Goal: Transaction & Acquisition: Obtain resource

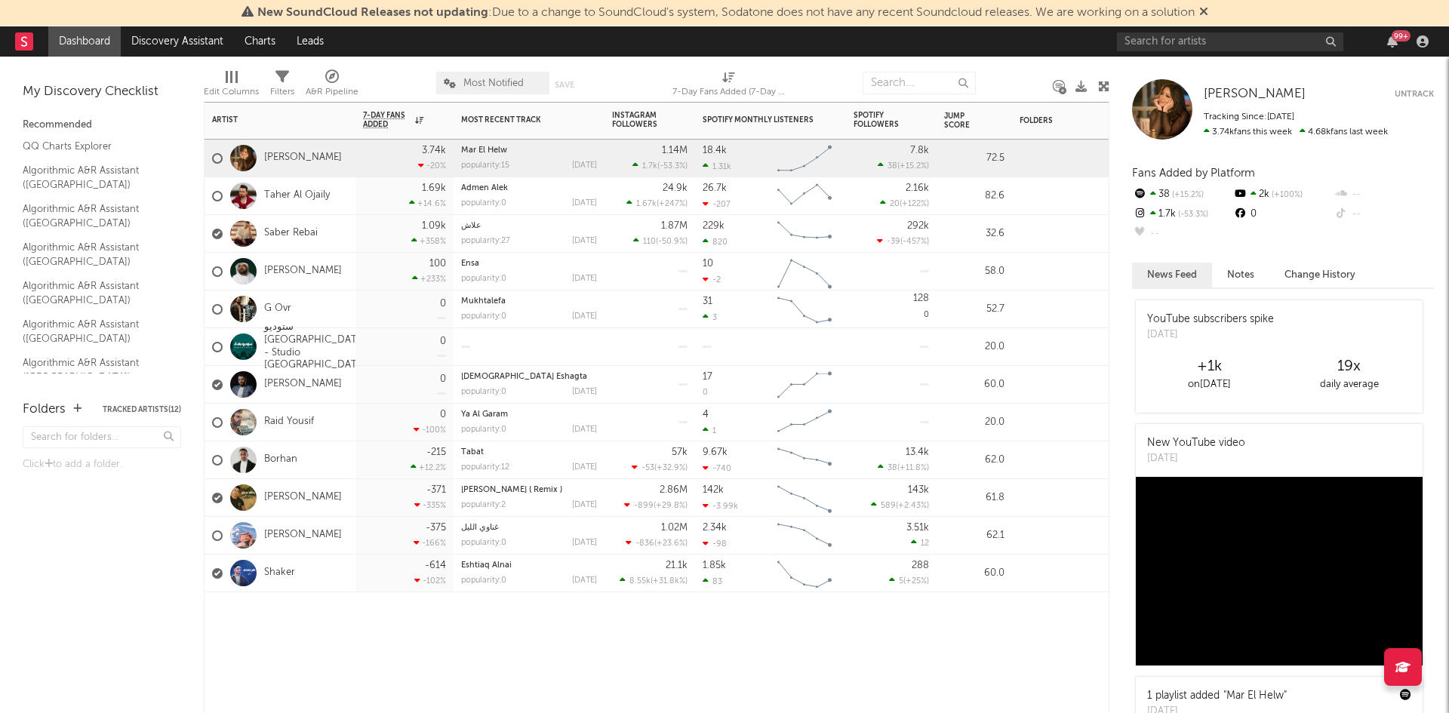
click at [485, 165] on div "popularity: 15" at bounding box center [485, 166] width 48 height 8
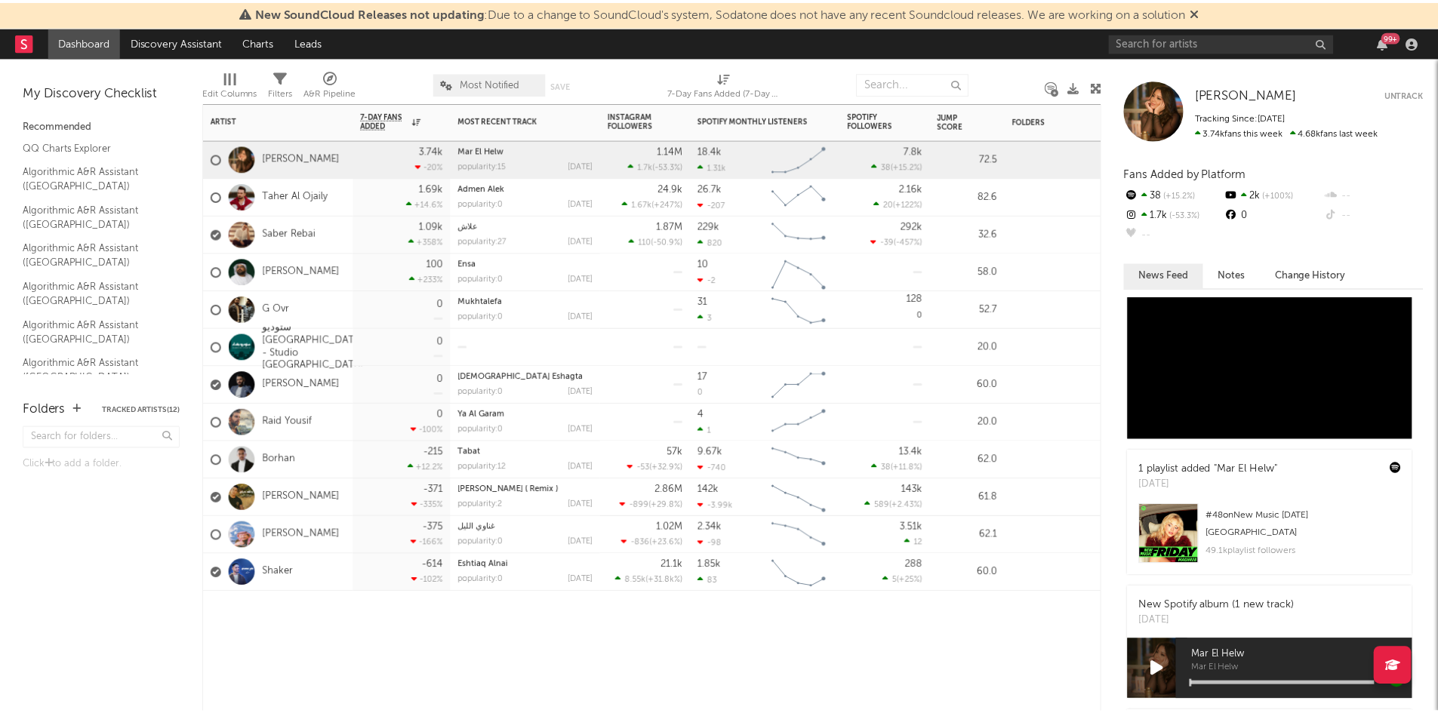
scroll to position [453, 0]
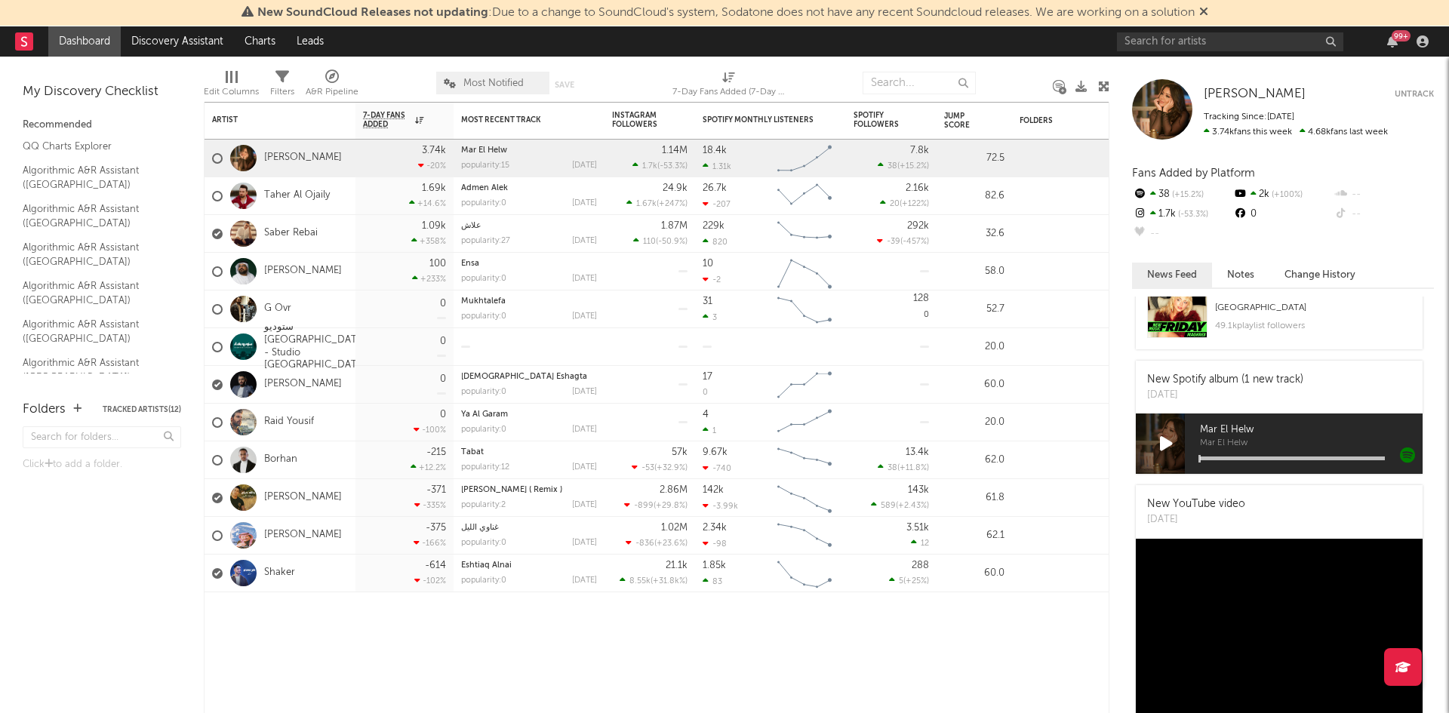
click at [1208, 11] on icon at bounding box center [1203, 11] width 9 height 12
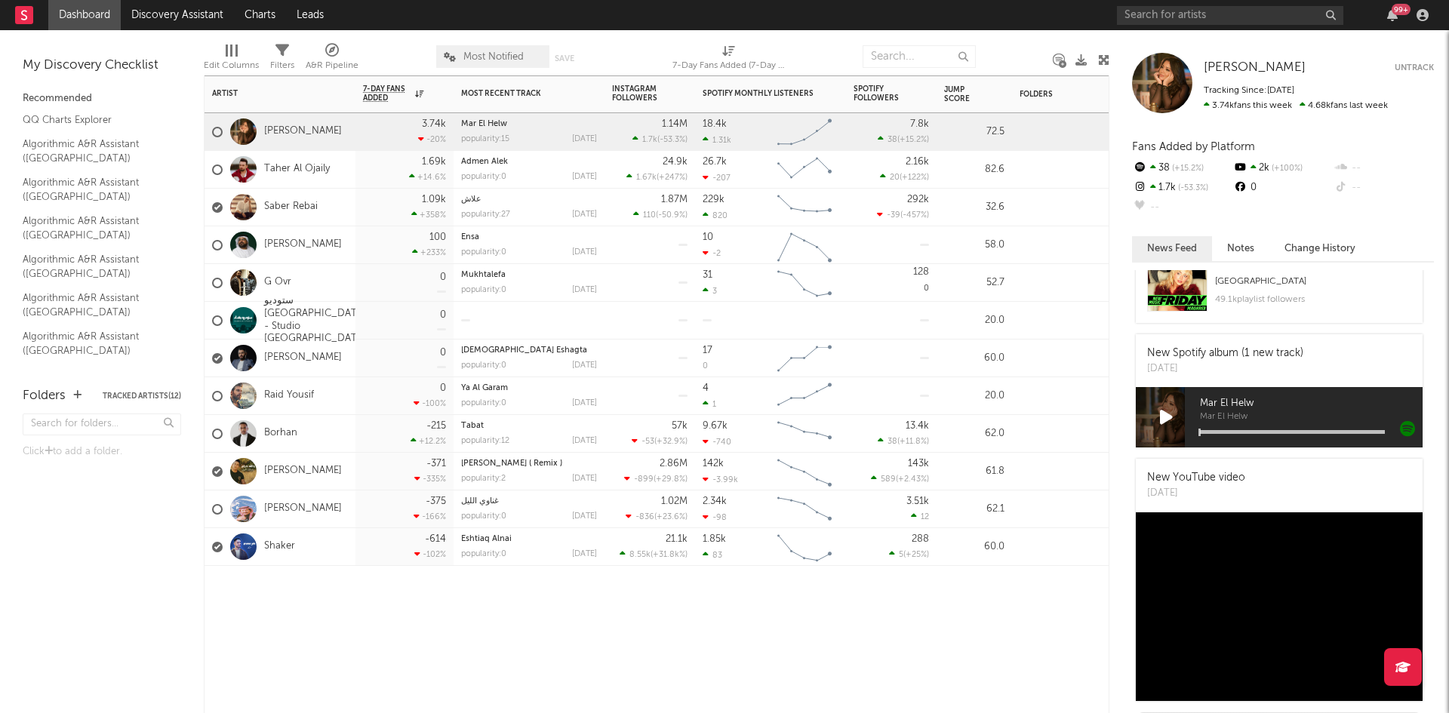
click at [315, 138] on div "[PERSON_NAME]" at bounding box center [277, 132] width 130 height 44
click at [315, 131] on link "[PERSON_NAME]" at bounding box center [303, 131] width 78 height 13
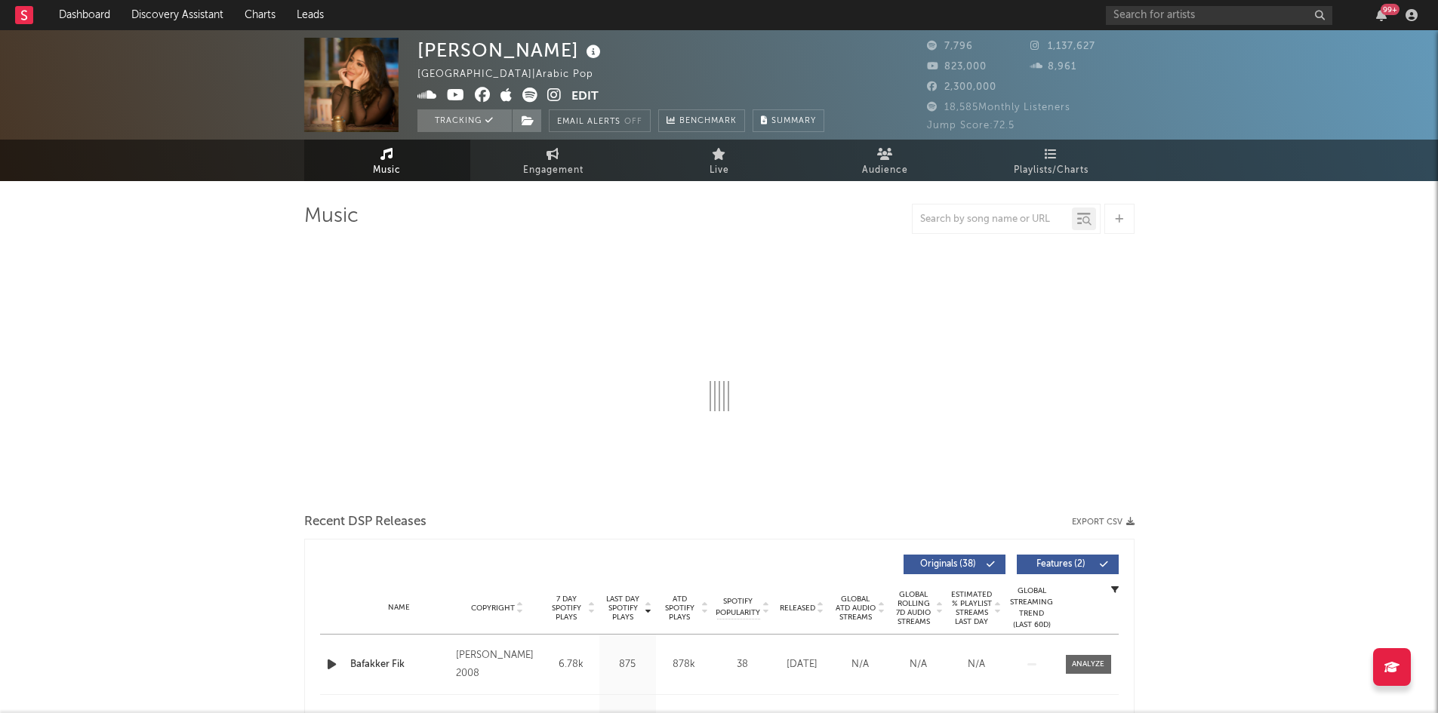
select select "6m"
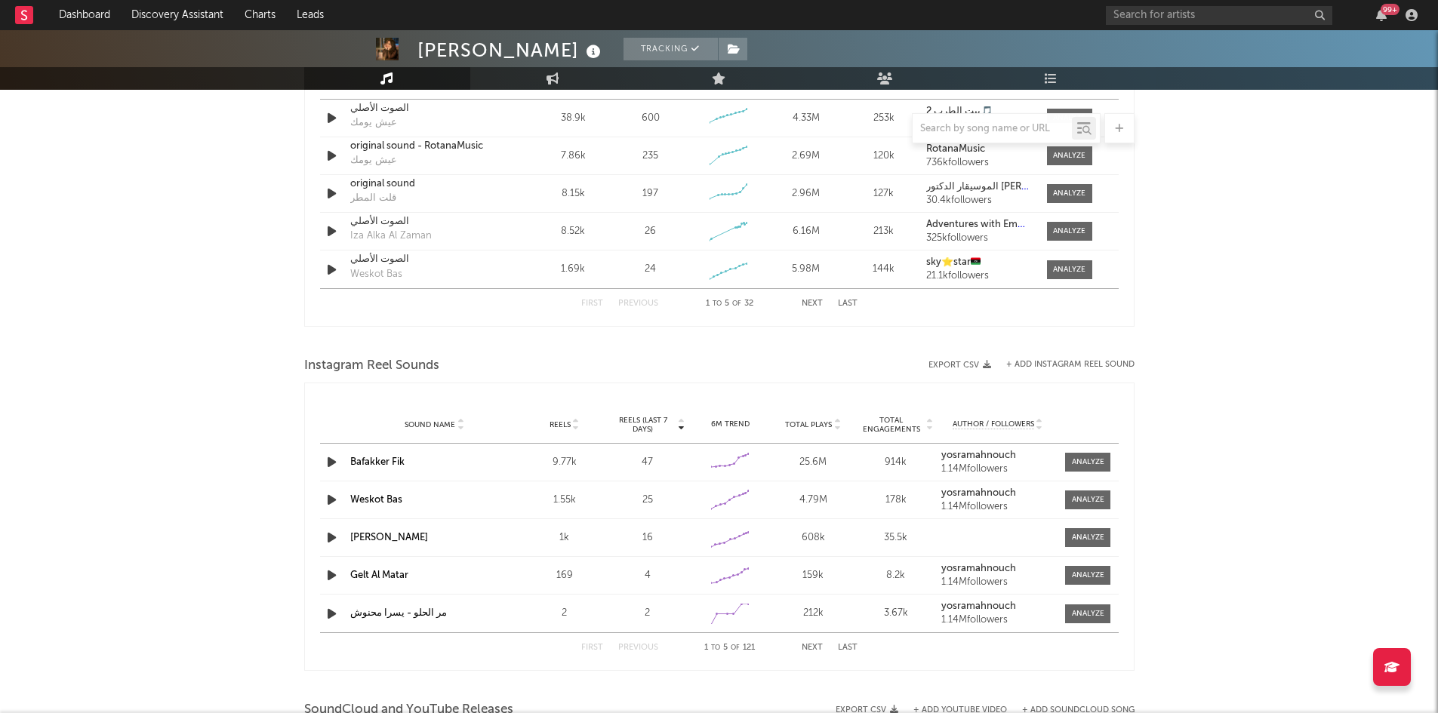
scroll to position [1132, 0]
click at [1086, 617] on div at bounding box center [1088, 613] width 32 height 11
select select "1w"
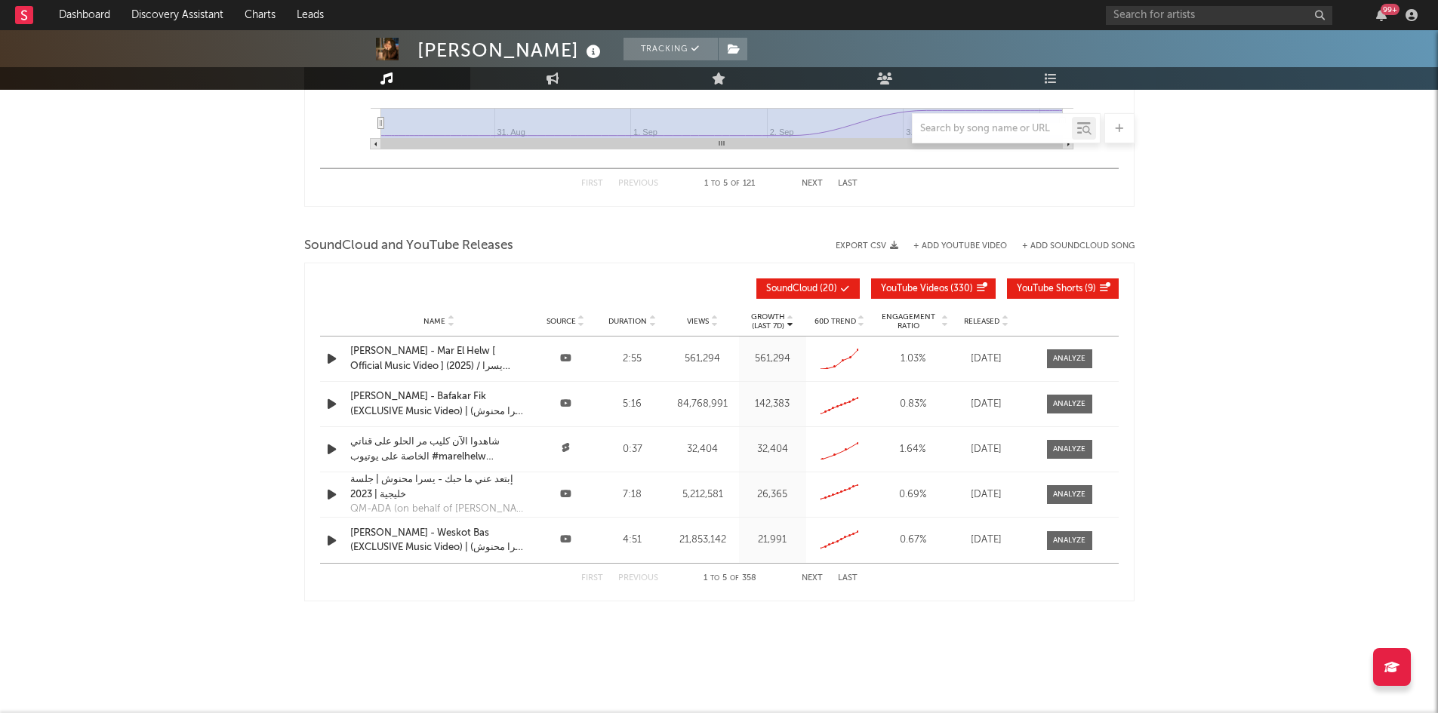
scroll to position [1854, 0]
click at [1072, 354] on div at bounding box center [1069, 357] width 32 height 11
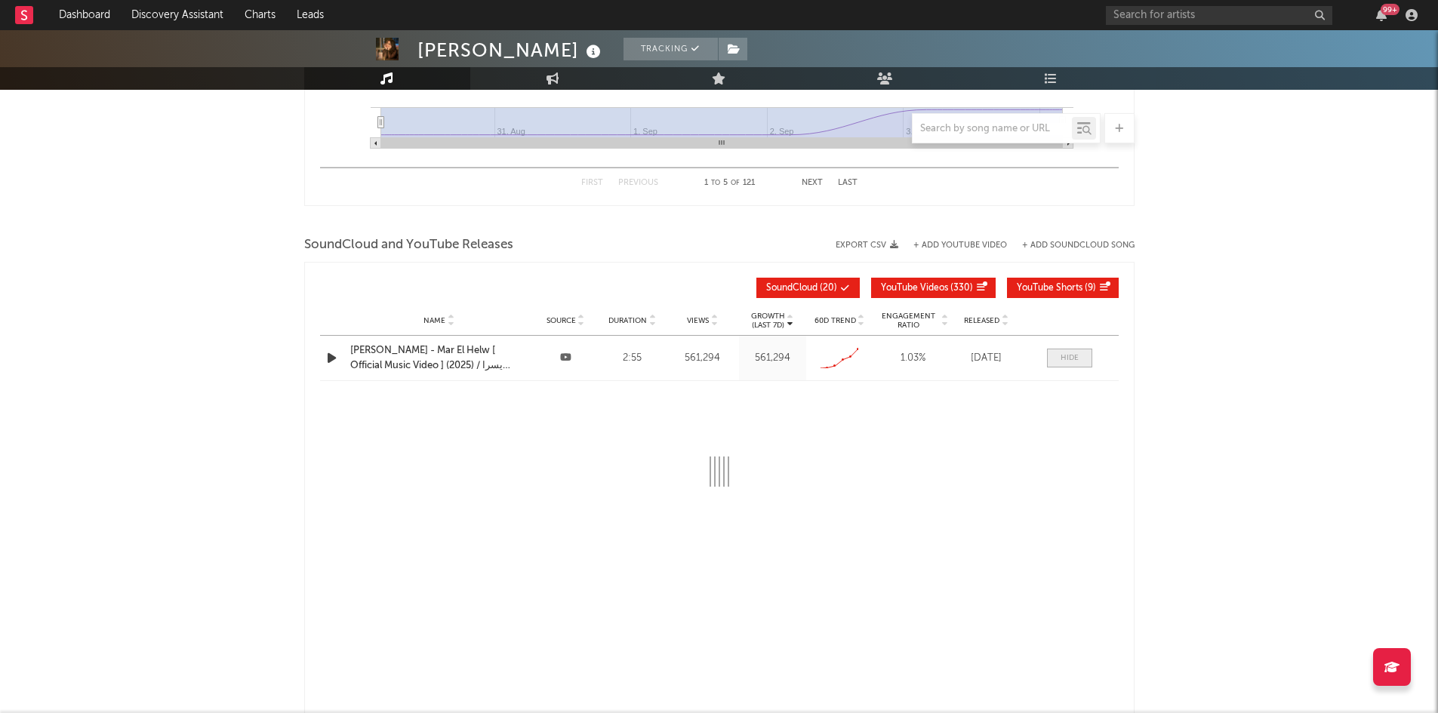
select select "All"
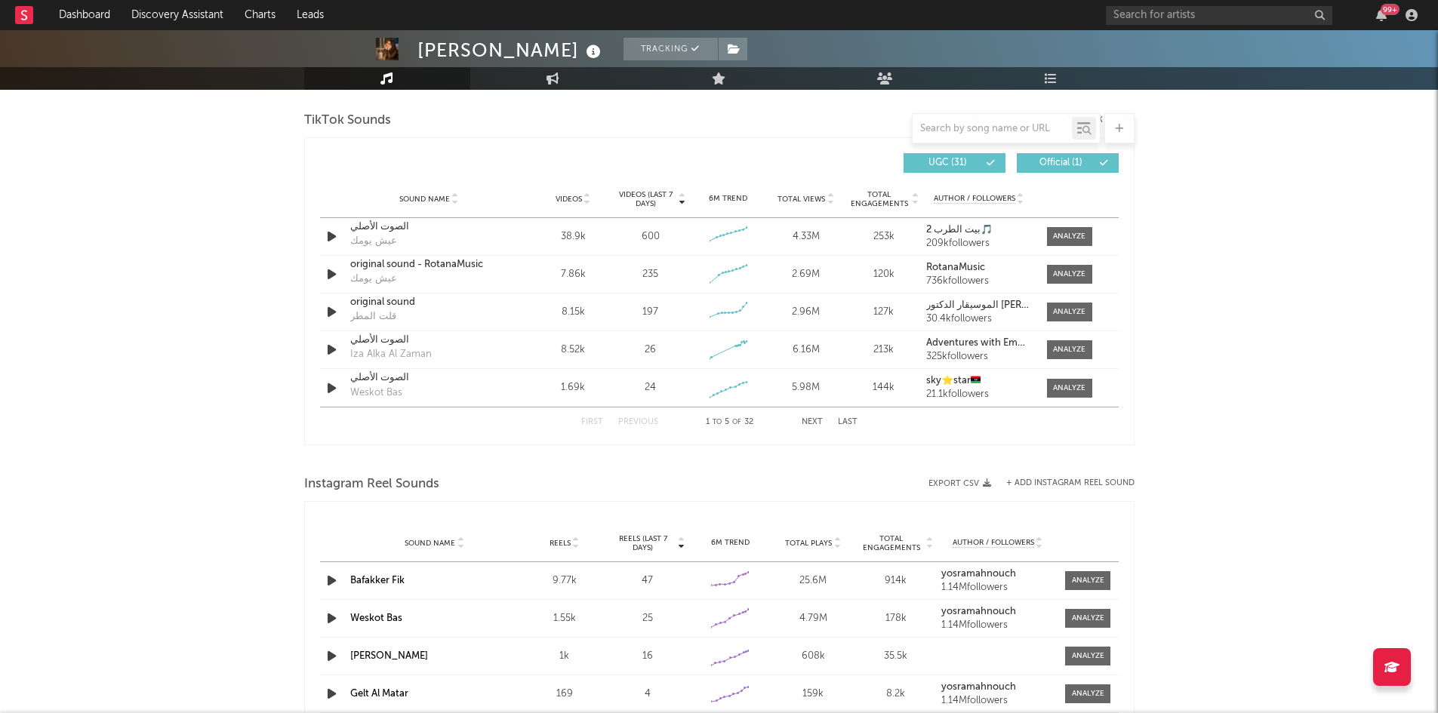
scroll to position [1009, 0]
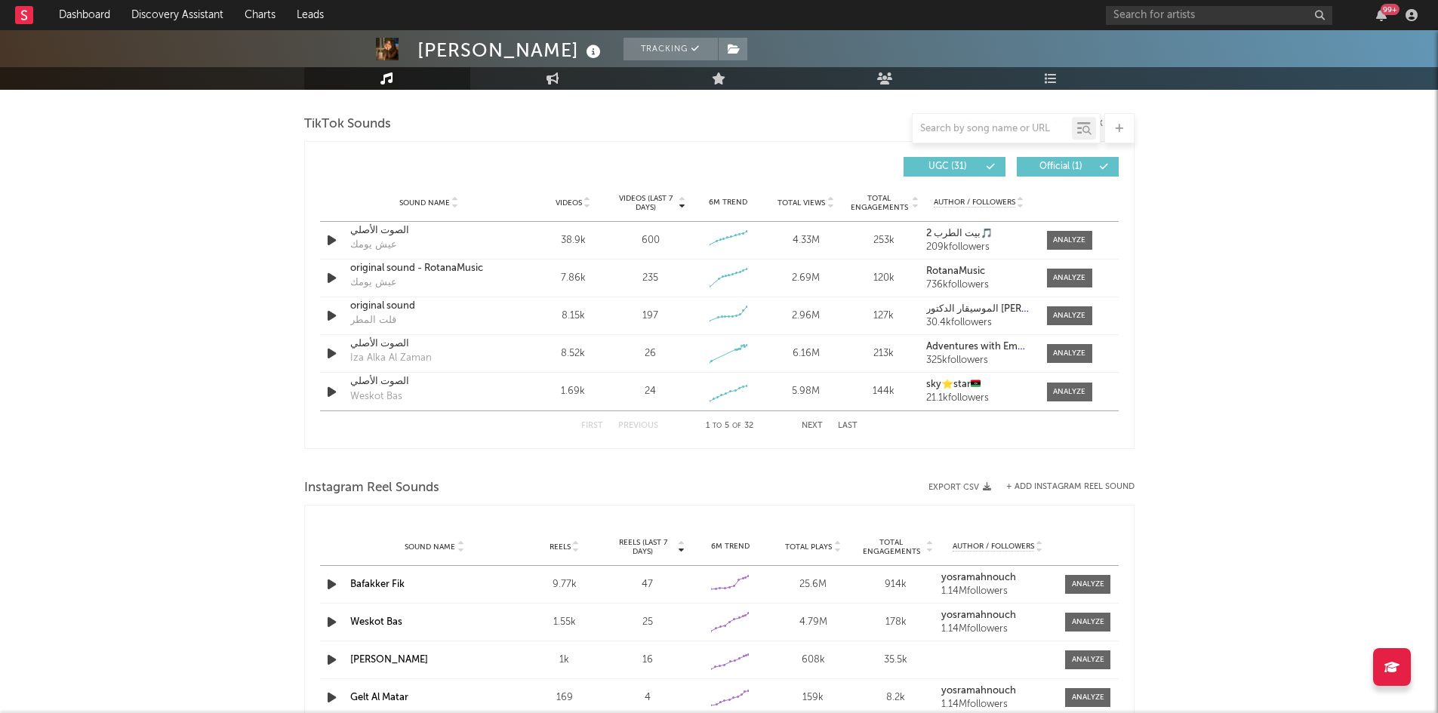
click at [131, 183] on div "[PERSON_NAME] Tracking [GEOGRAPHIC_DATA] | Arabic Pop Edit Tracking Email Alert…" at bounding box center [719, 433] width 1438 height 2825
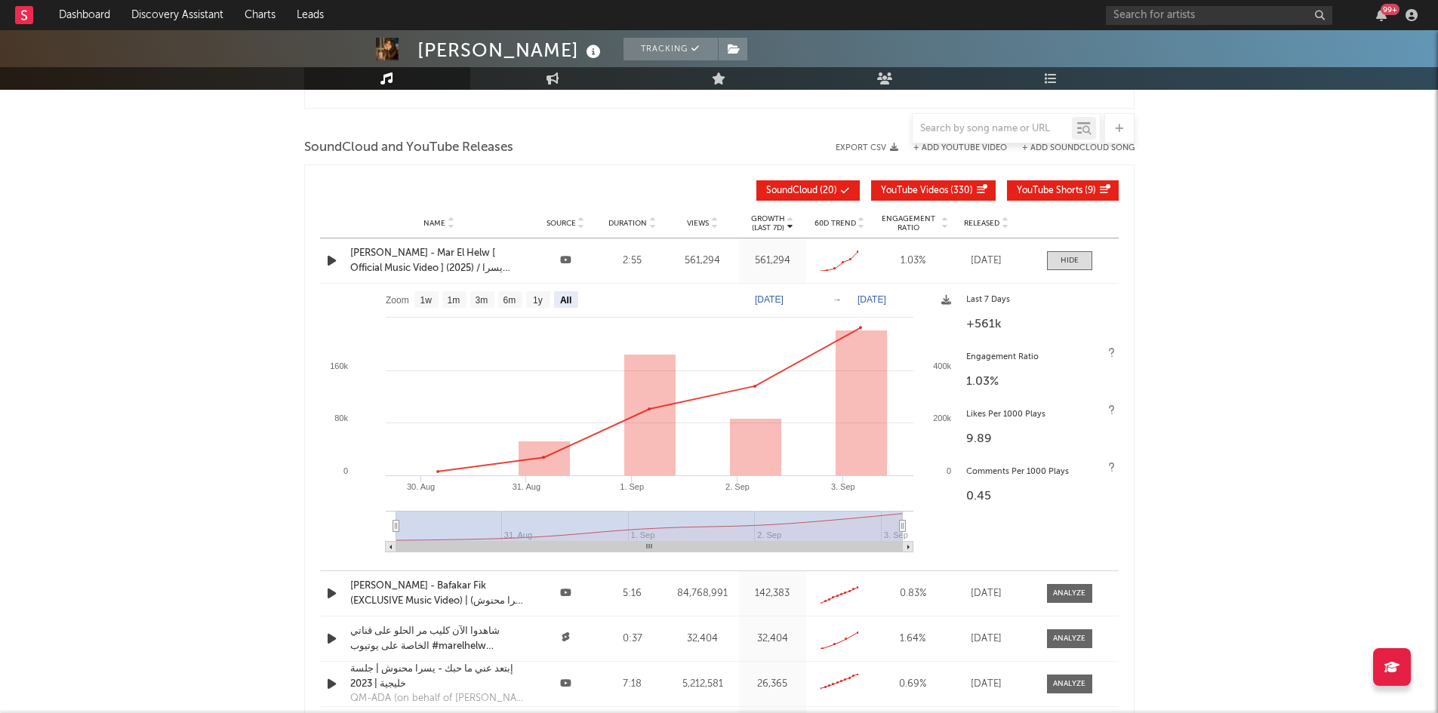
scroll to position [1915, 0]
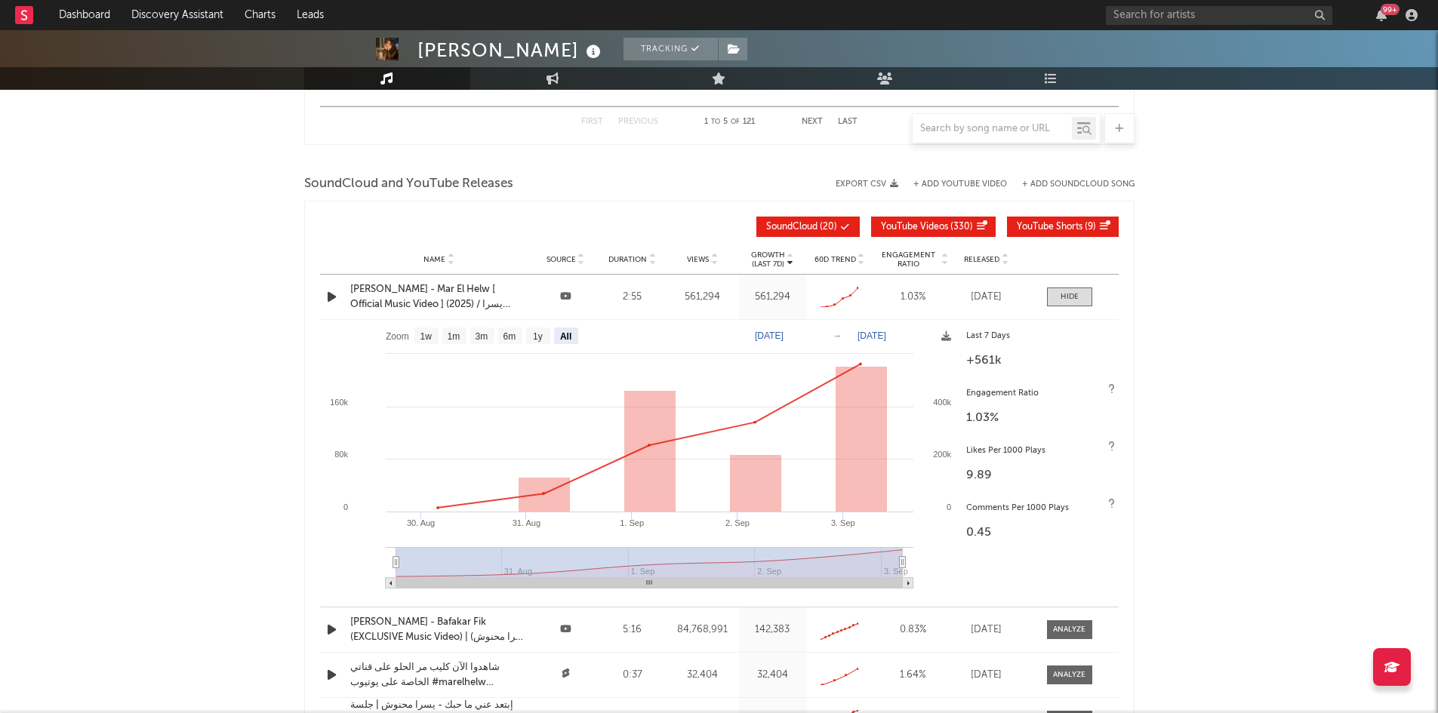
click at [919, 214] on div "Growth (Last 7d) Name Source Duration Views Growth (Last 7d) 60D Trend Engageme…" at bounding box center [719, 226] width 799 height 35
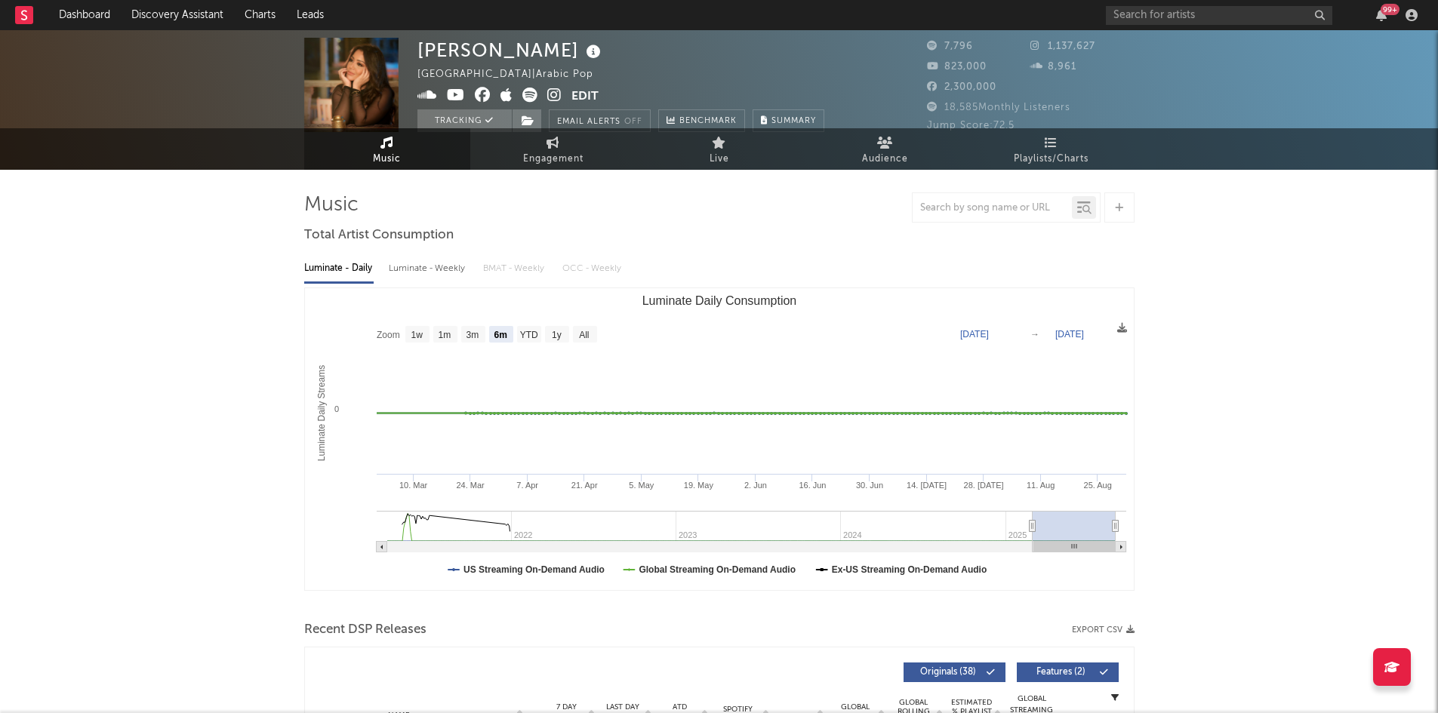
scroll to position [0, 0]
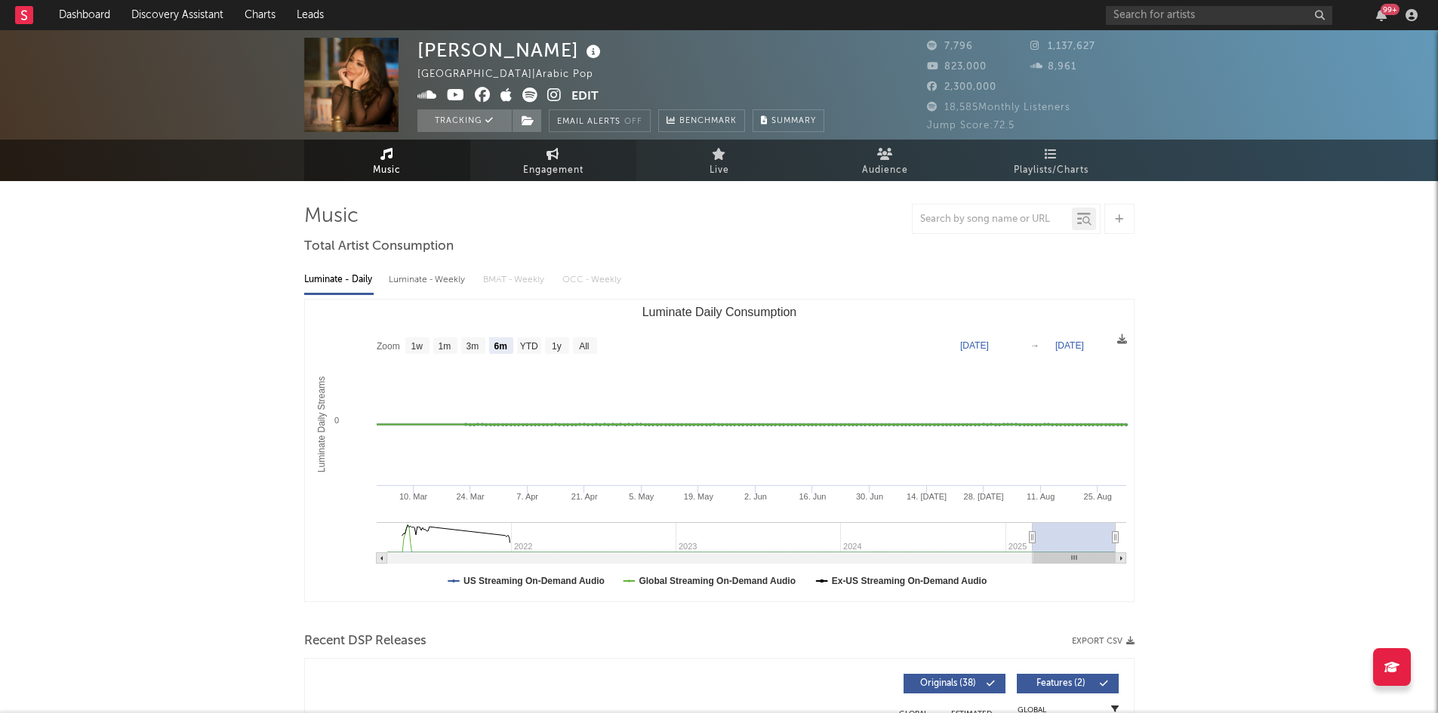
click at [558, 160] on link "Engagement" at bounding box center [553, 161] width 166 height 42
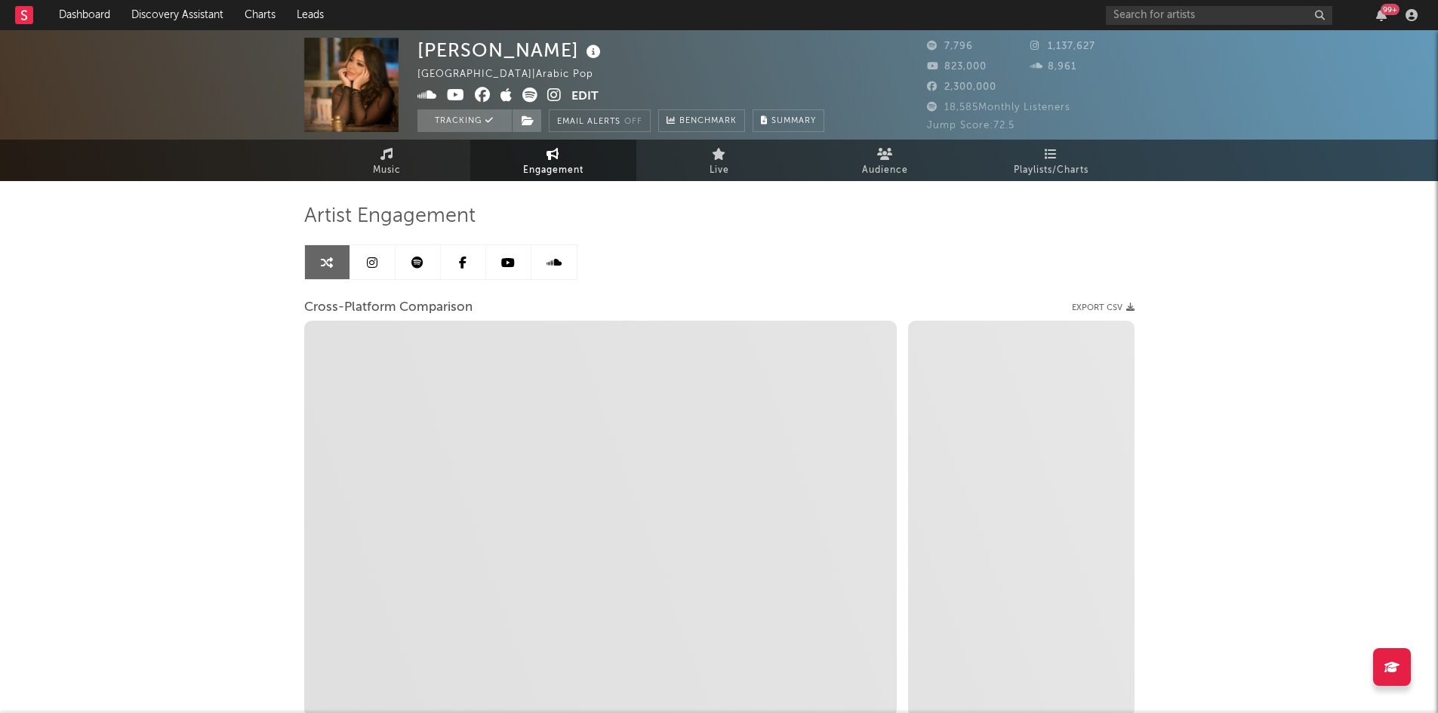
select select "1w"
click at [418, 269] on link at bounding box center [417, 262] width 45 height 34
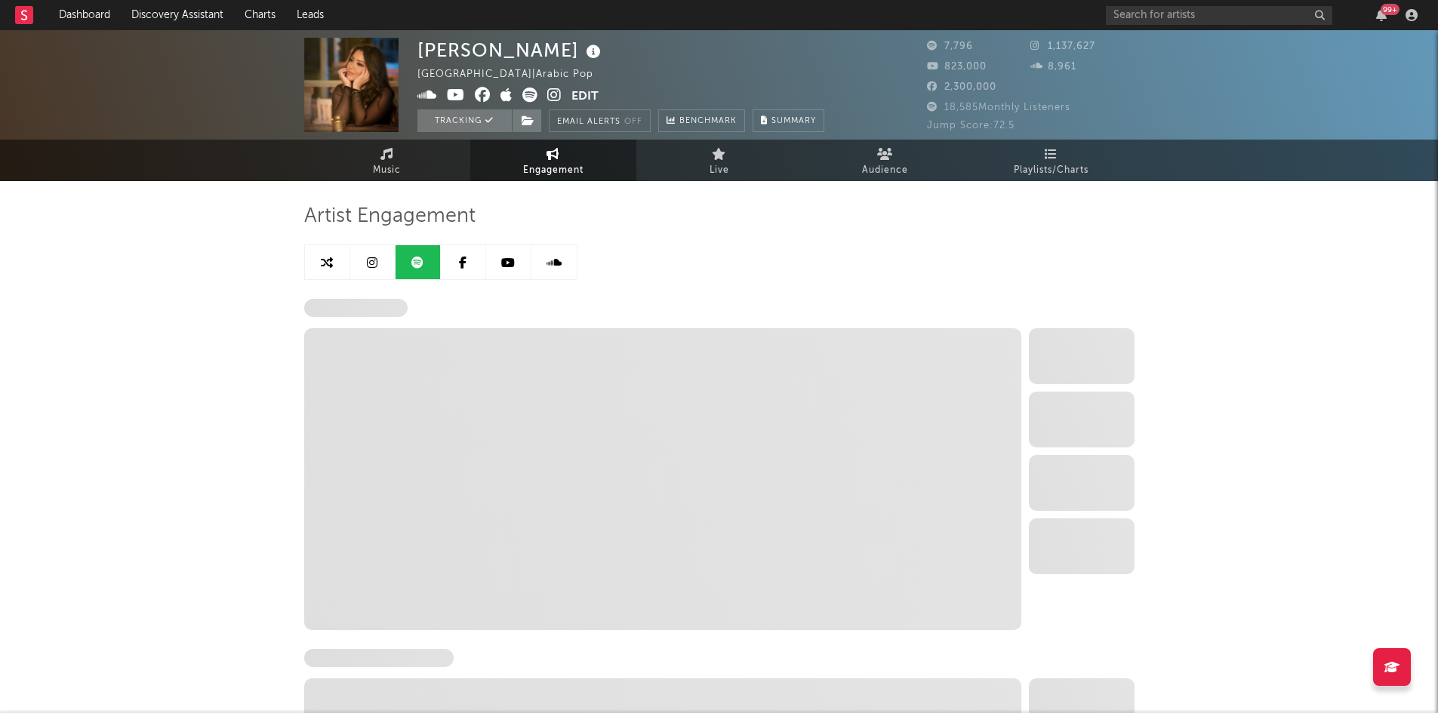
select select "6m"
select select "1w"
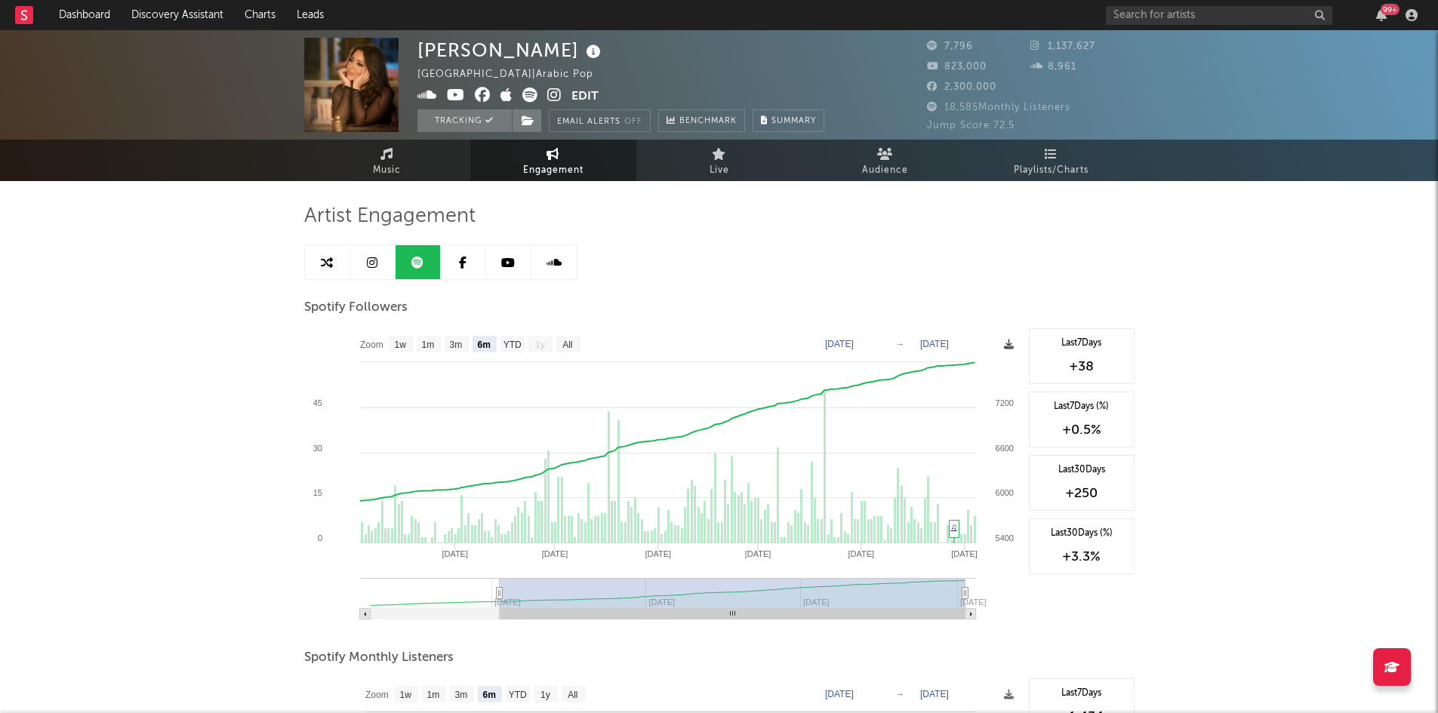
click at [1011, 346] on icon at bounding box center [1009, 345] width 10 height 10
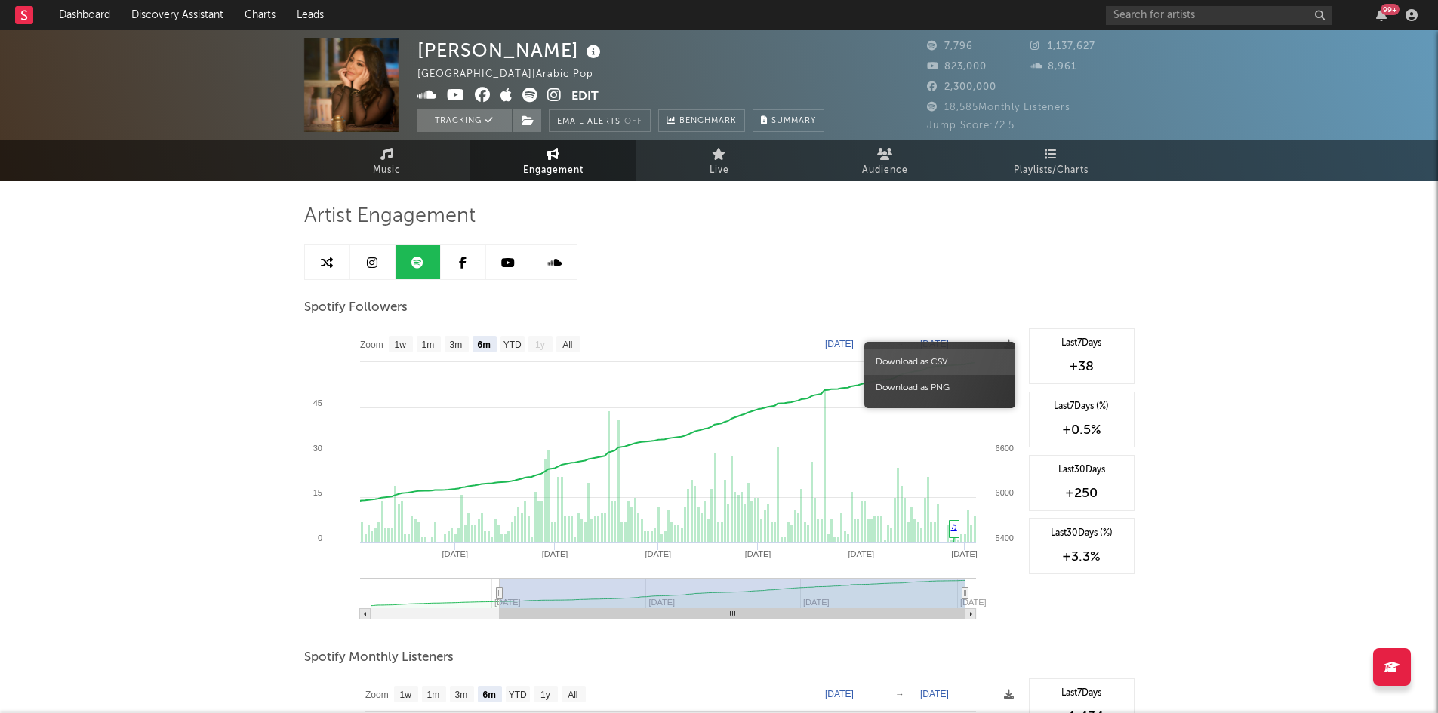
click at [937, 362] on span "Download as CSV" at bounding box center [939, 362] width 151 height 26
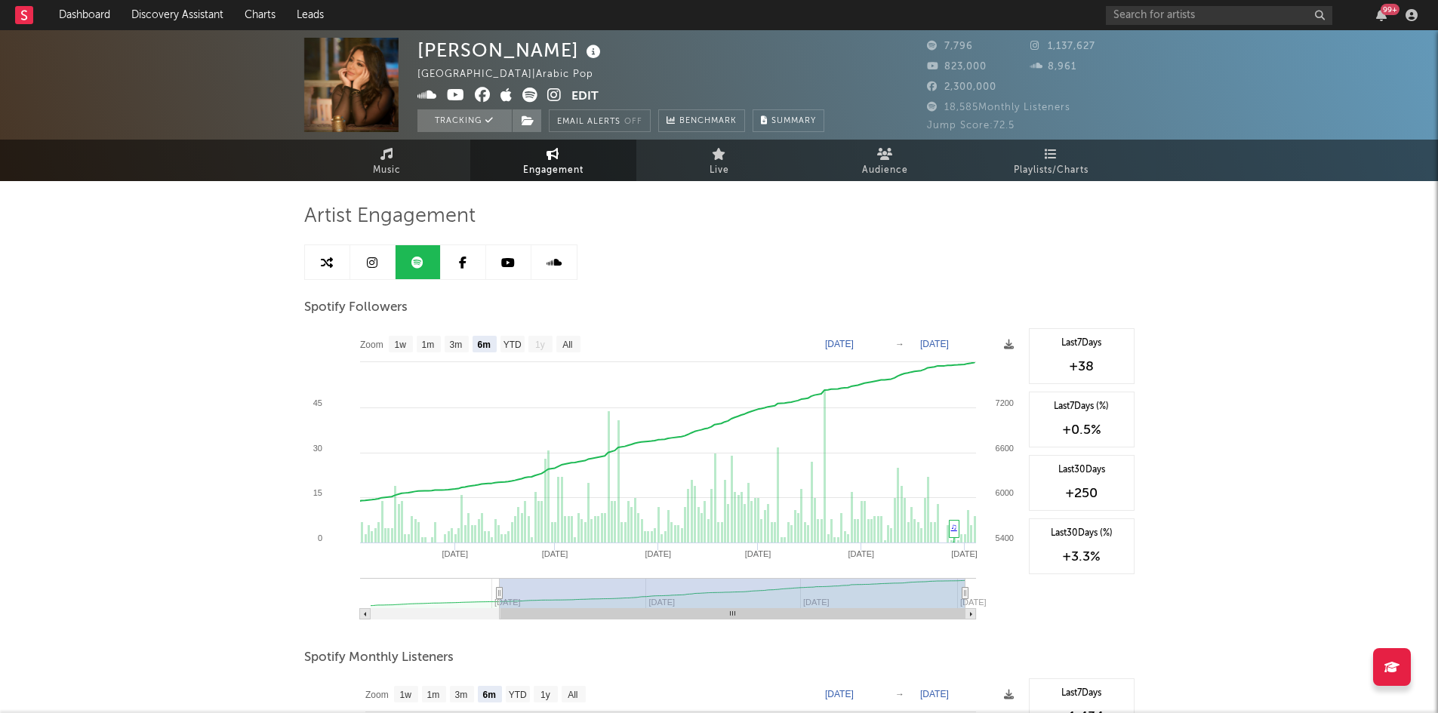
click at [1002, 345] on rect at bounding box center [662, 479] width 717 height 302
click at [1006, 346] on icon at bounding box center [1009, 345] width 10 height 10
click at [895, 389] on span "Download as PNG" at bounding box center [934, 388] width 151 height 26
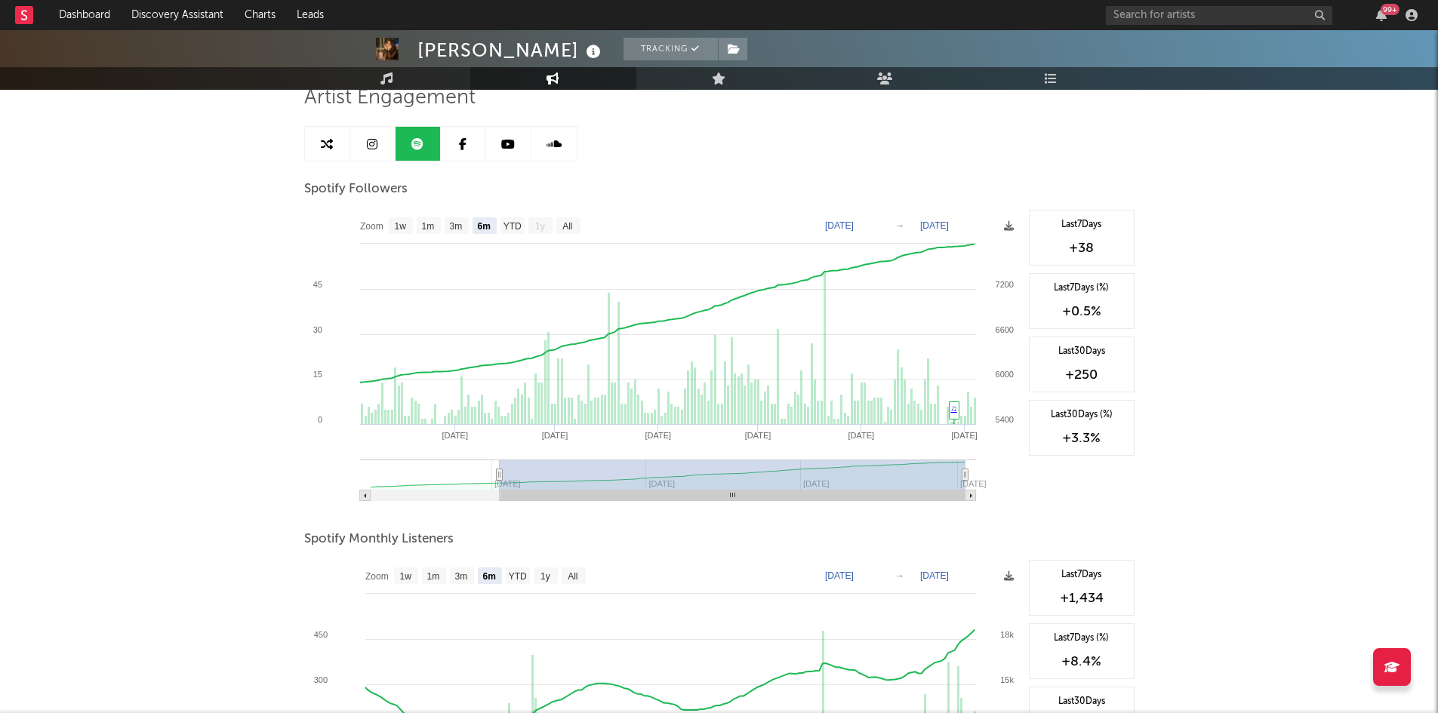
scroll to position [119, 0]
click at [370, 494] on rect at bounding box center [364, 495] width 11 height 11
type input "[DATE]"
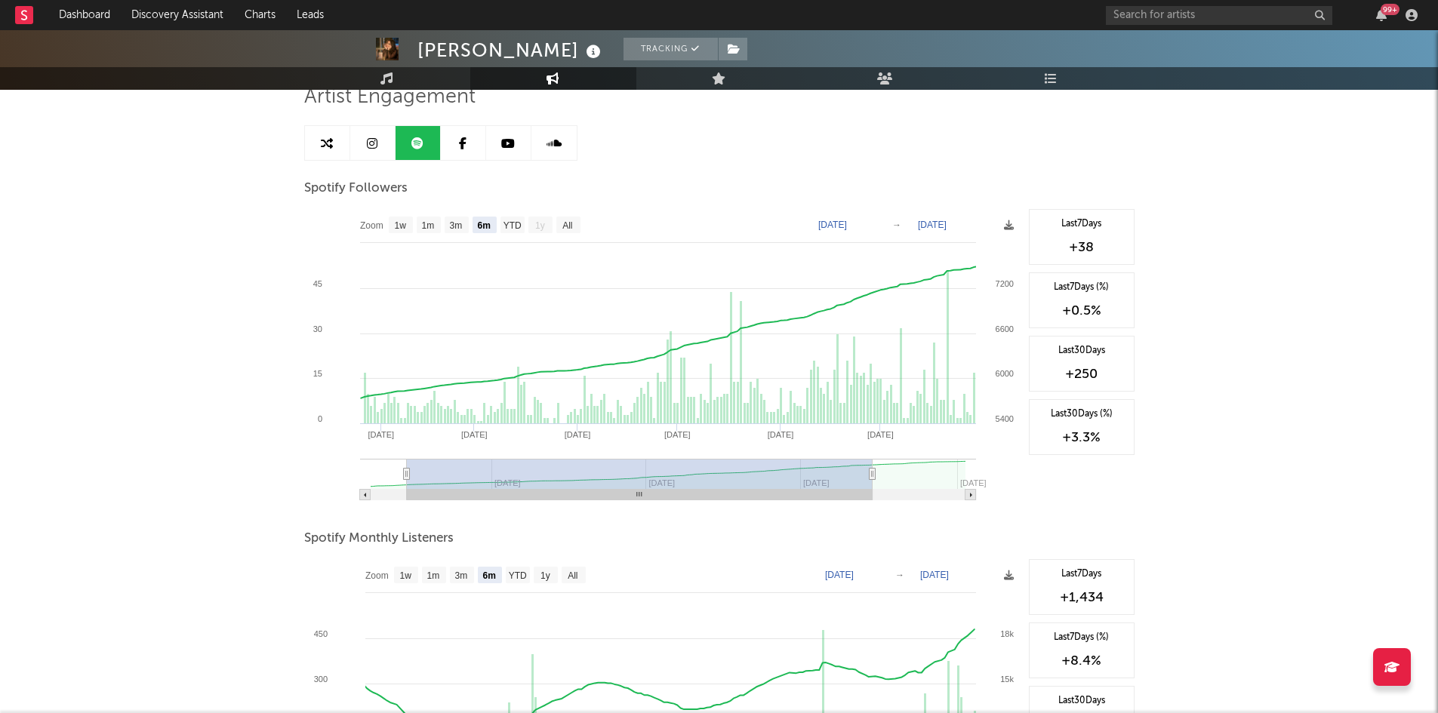
click at [370, 494] on rect at bounding box center [364, 495] width 11 height 11
type input "[DATE]"
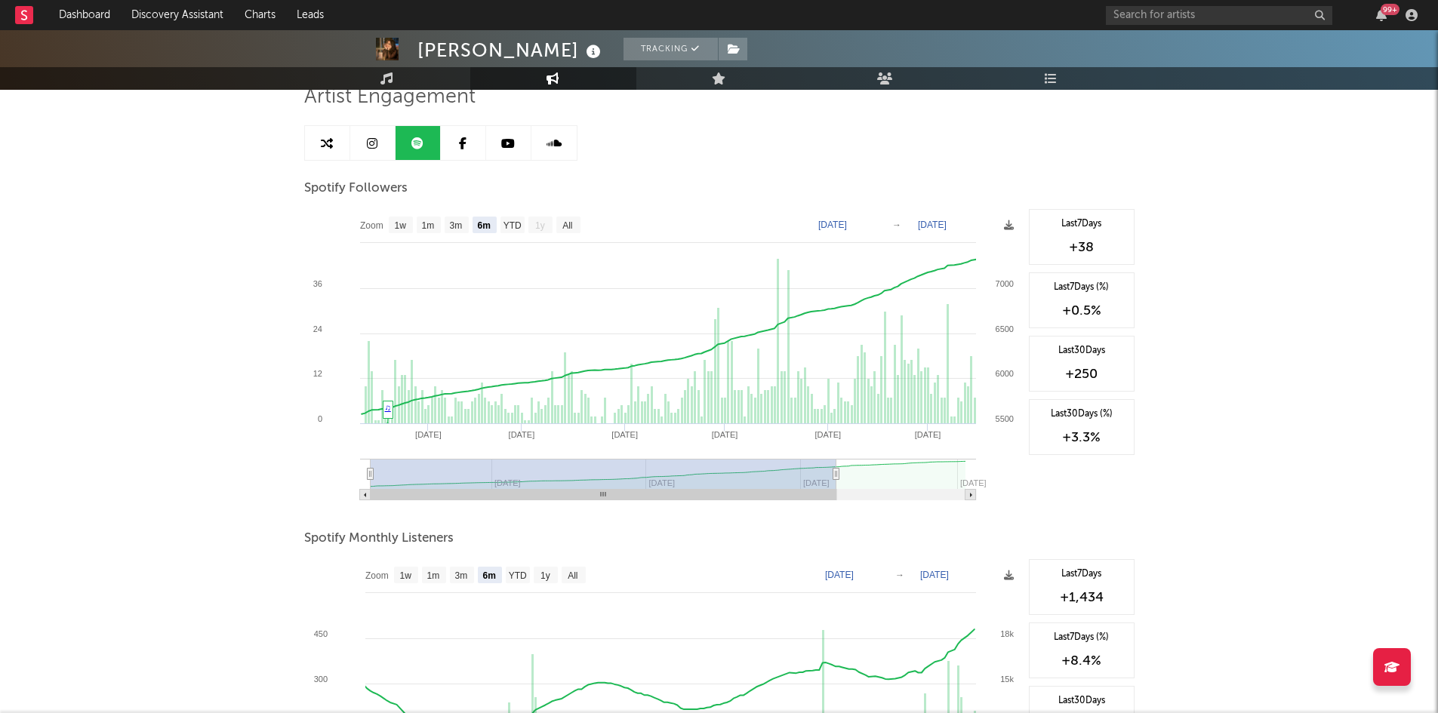
click at [370, 494] on icon at bounding box center [668, 480] width 616 height 41
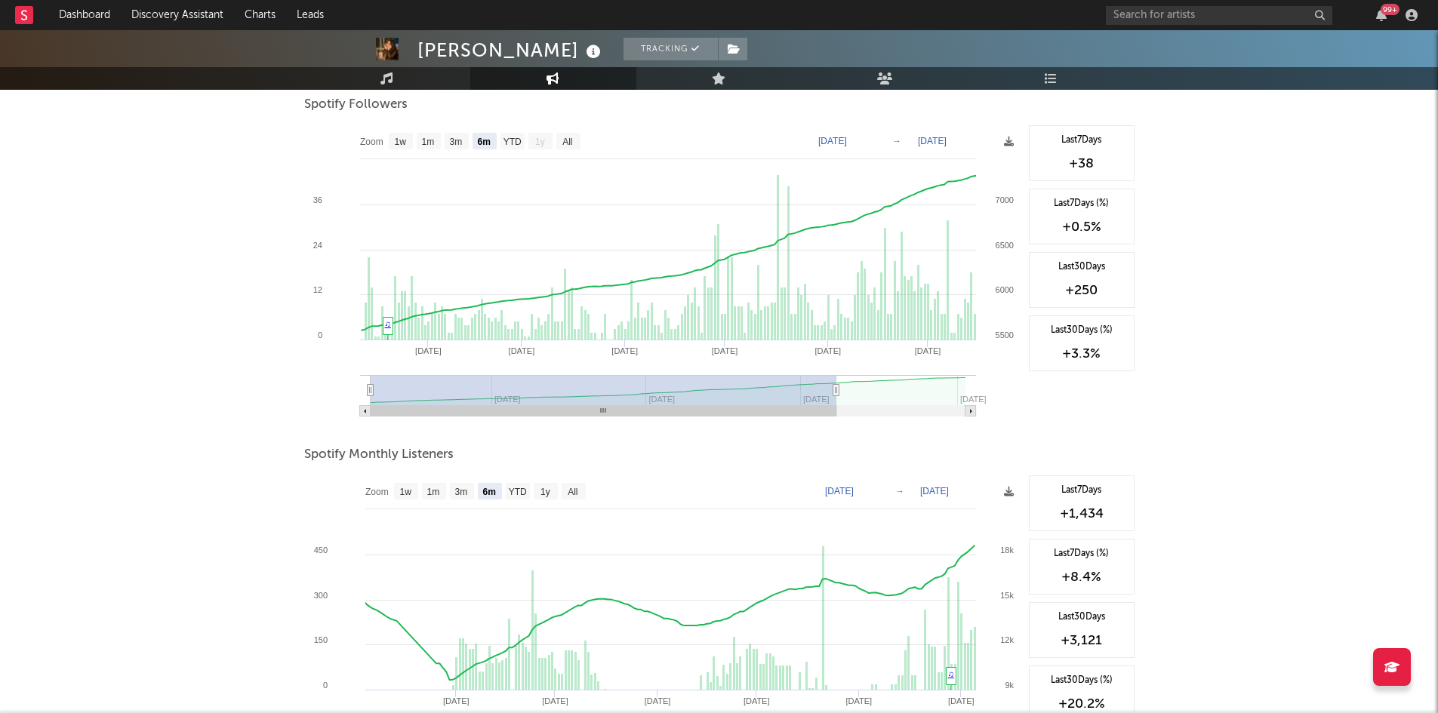
scroll to position [195, 0]
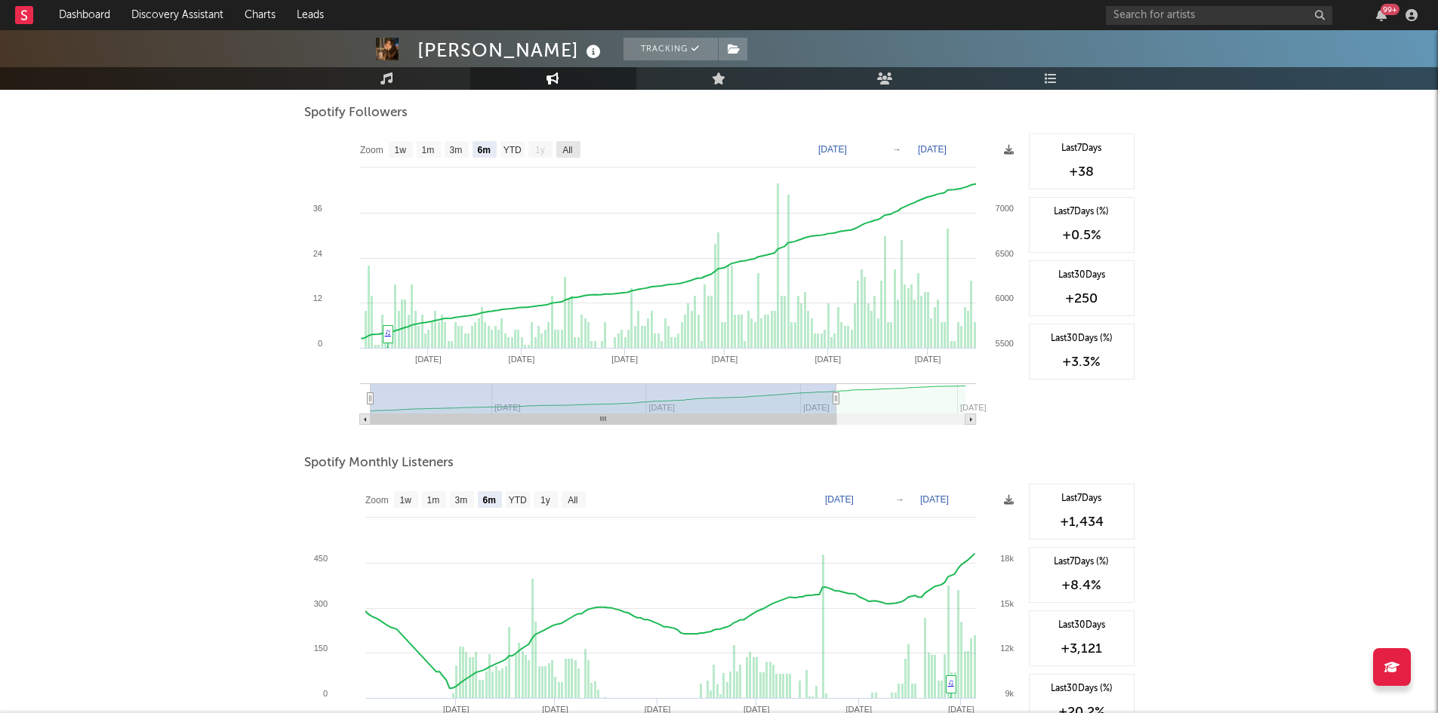
click at [567, 149] on text "All" at bounding box center [567, 150] width 10 height 11
select select "All"
type input "[DATE]"
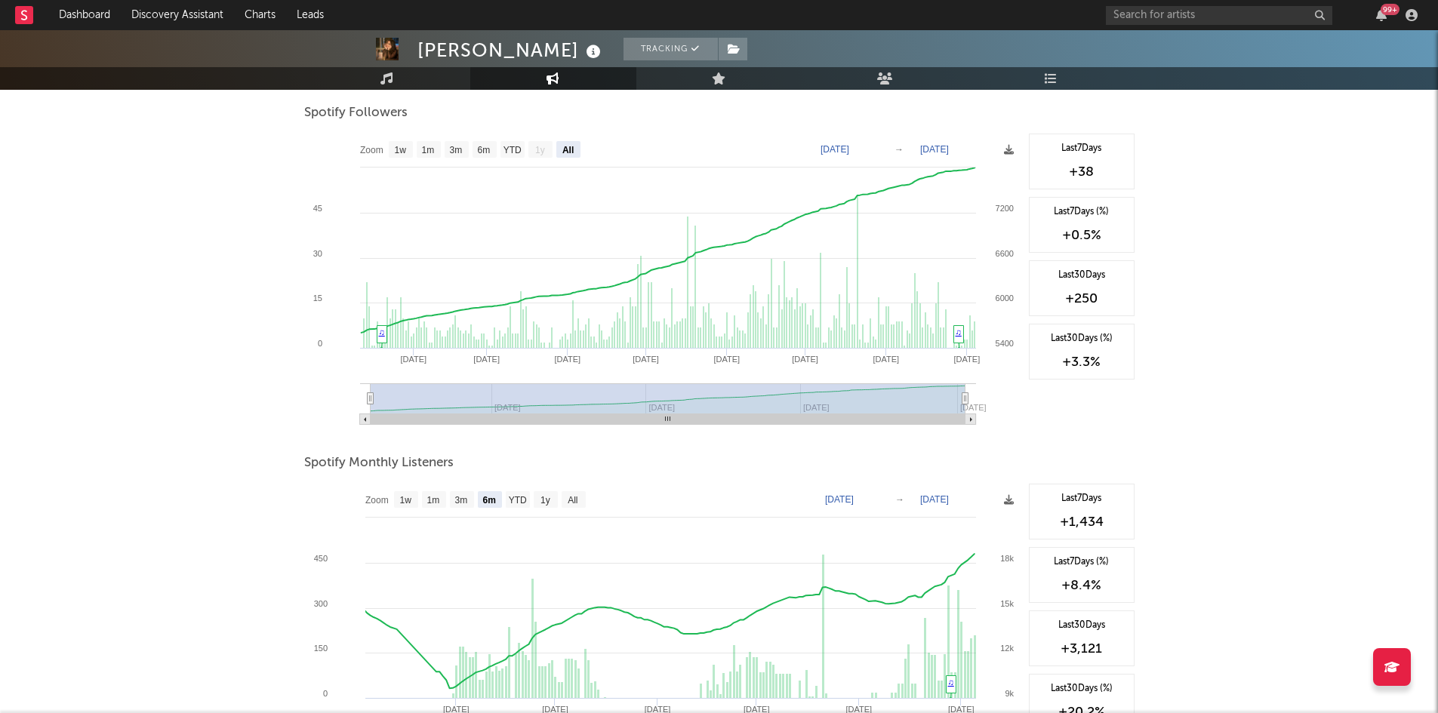
click at [374, 146] on text "Zoom" at bounding box center [371, 150] width 23 height 11
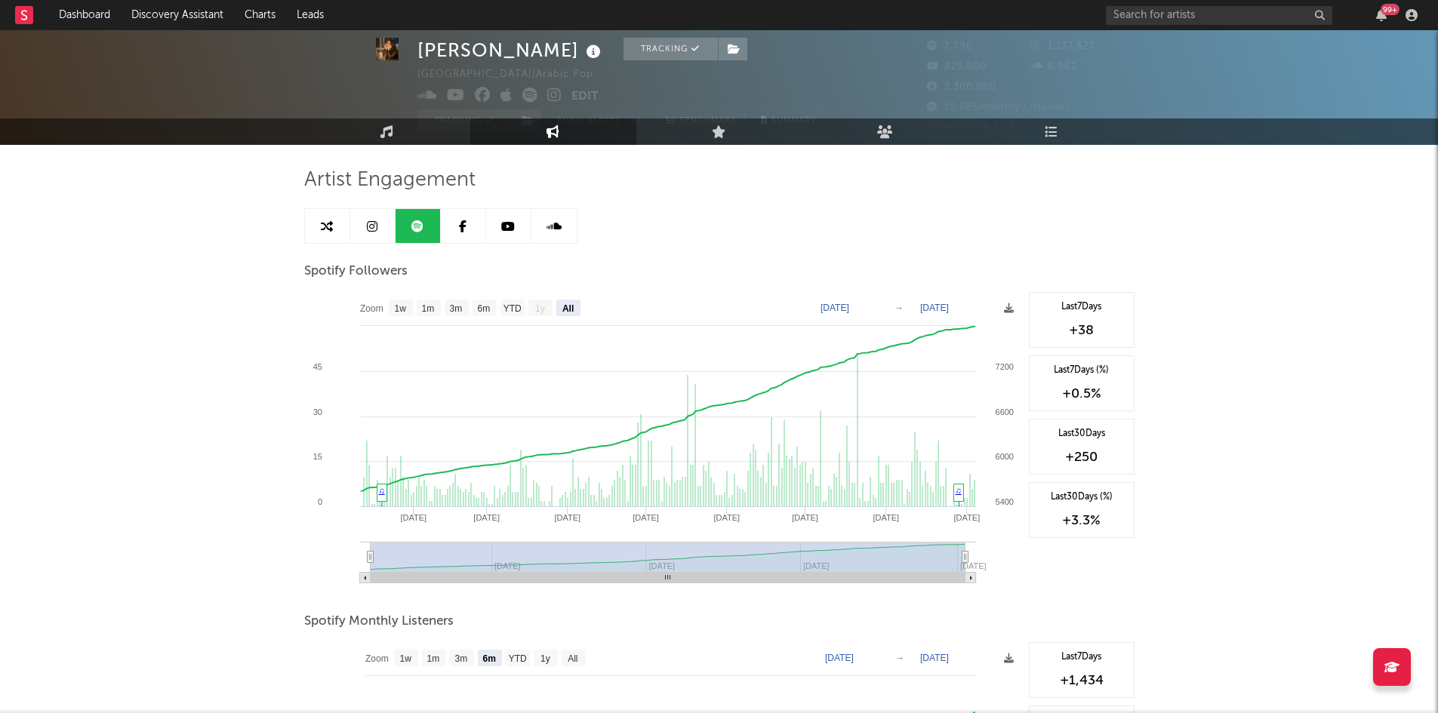
scroll to position [0, 0]
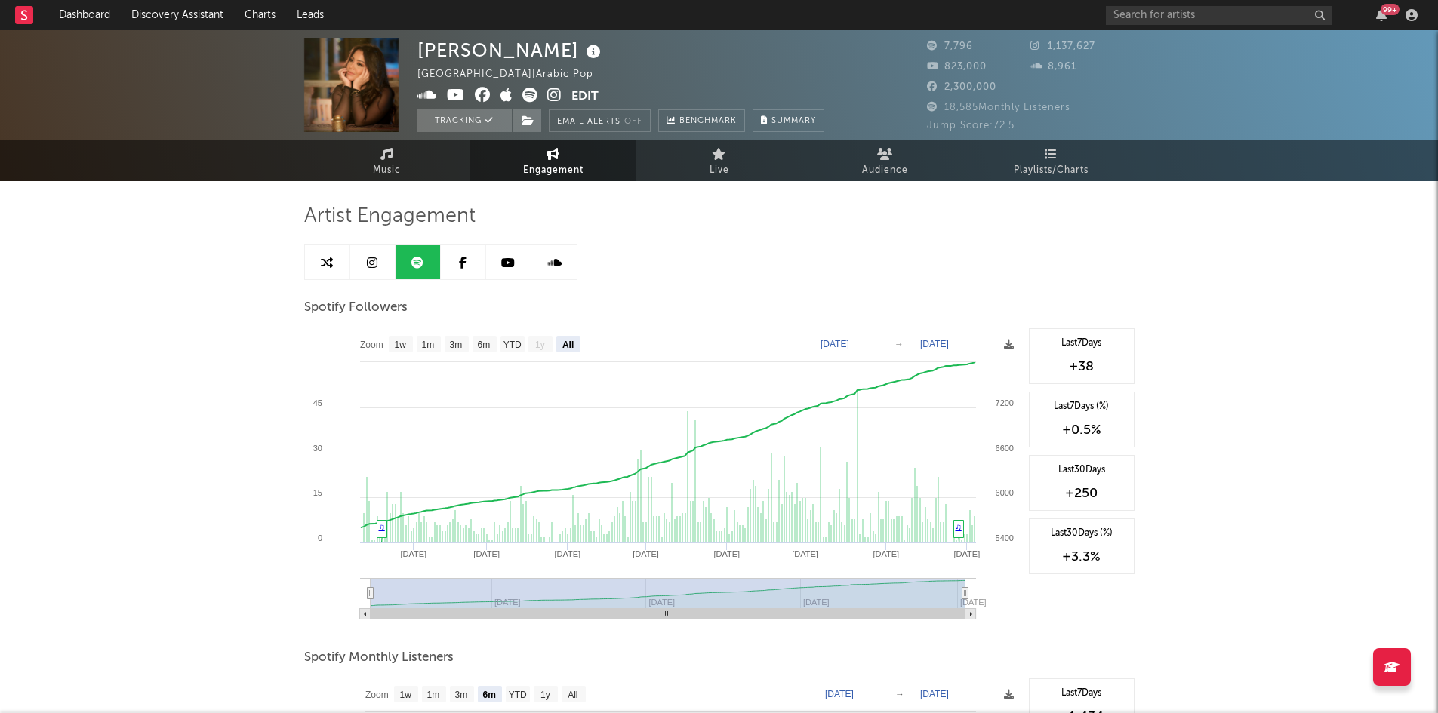
click at [381, 266] on link at bounding box center [372, 262] width 45 height 34
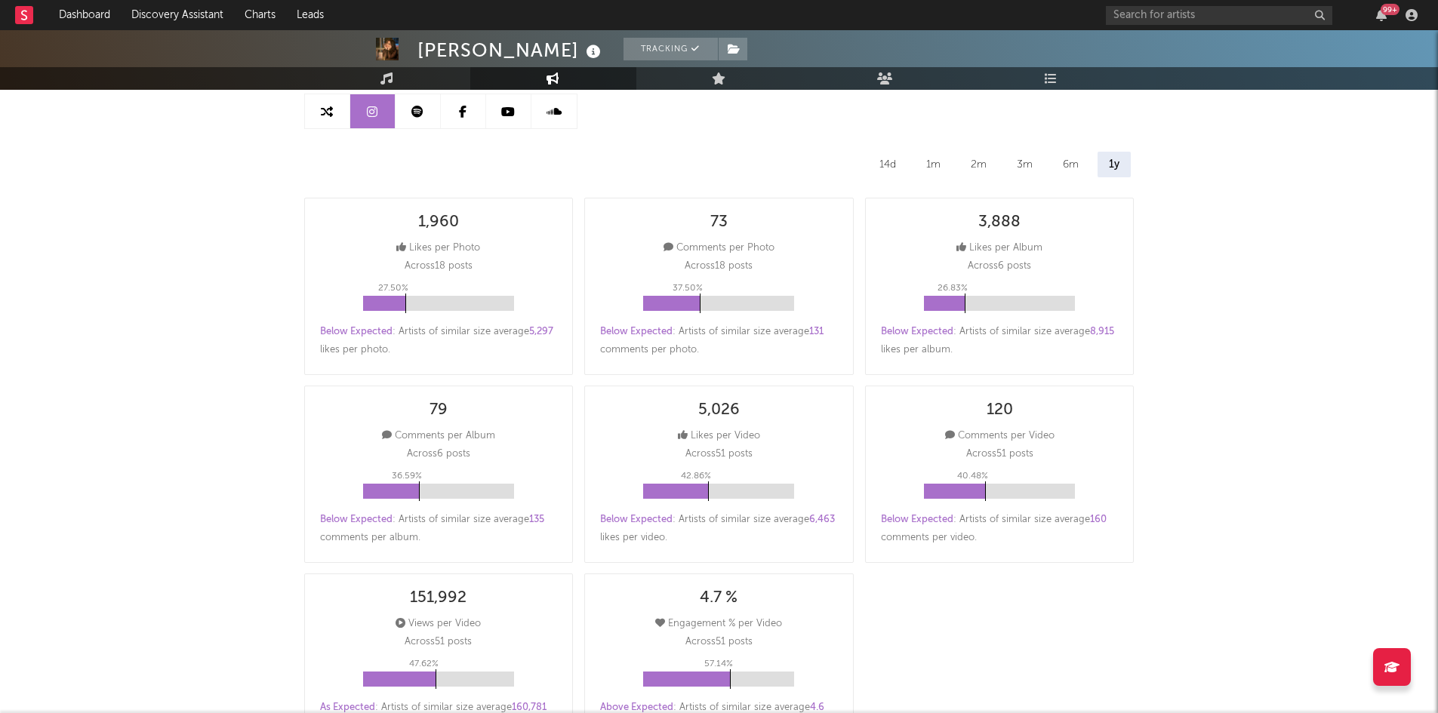
select select "6m"
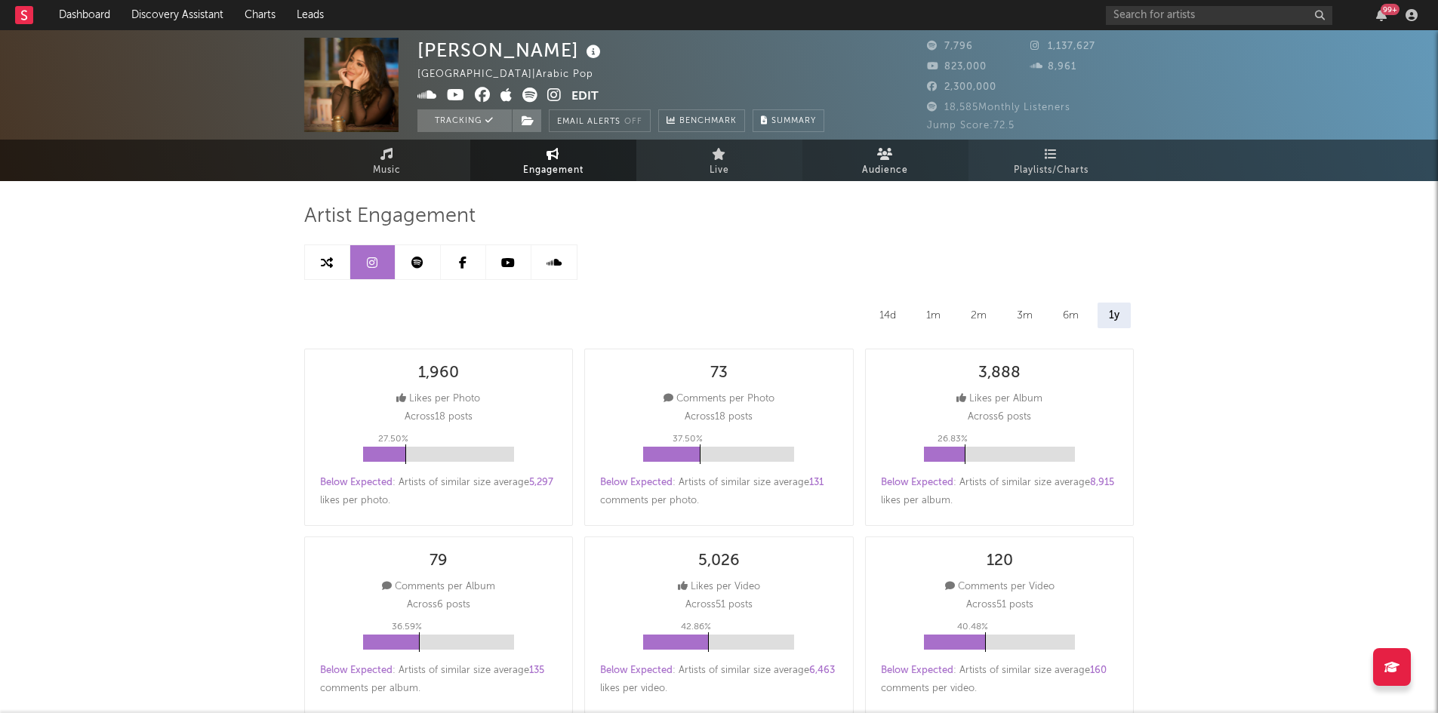
click at [894, 168] on span "Audience" at bounding box center [885, 171] width 46 height 18
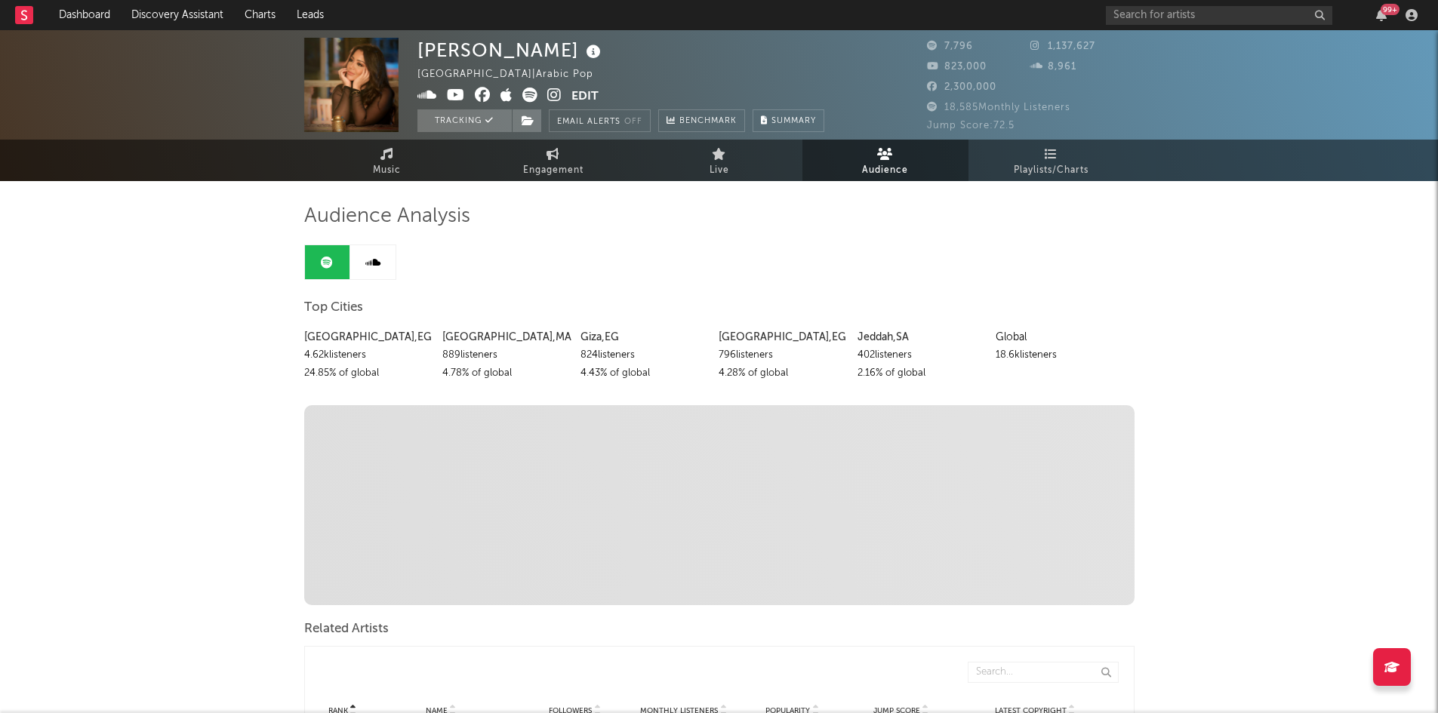
click at [333, 266] on link at bounding box center [327, 262] width 45 height 34
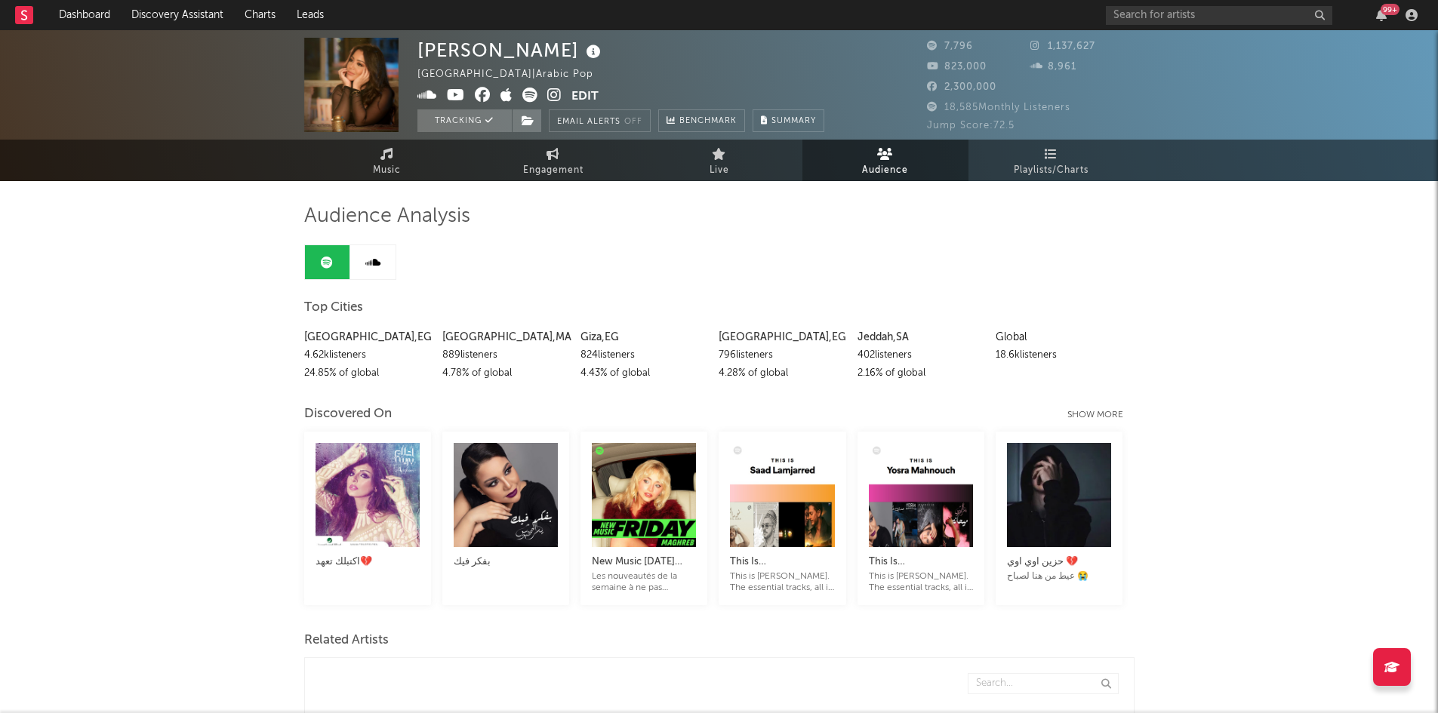
click at [1121, 414] on div "Show more" at bounding box center [1100, 415] width 67 height 18
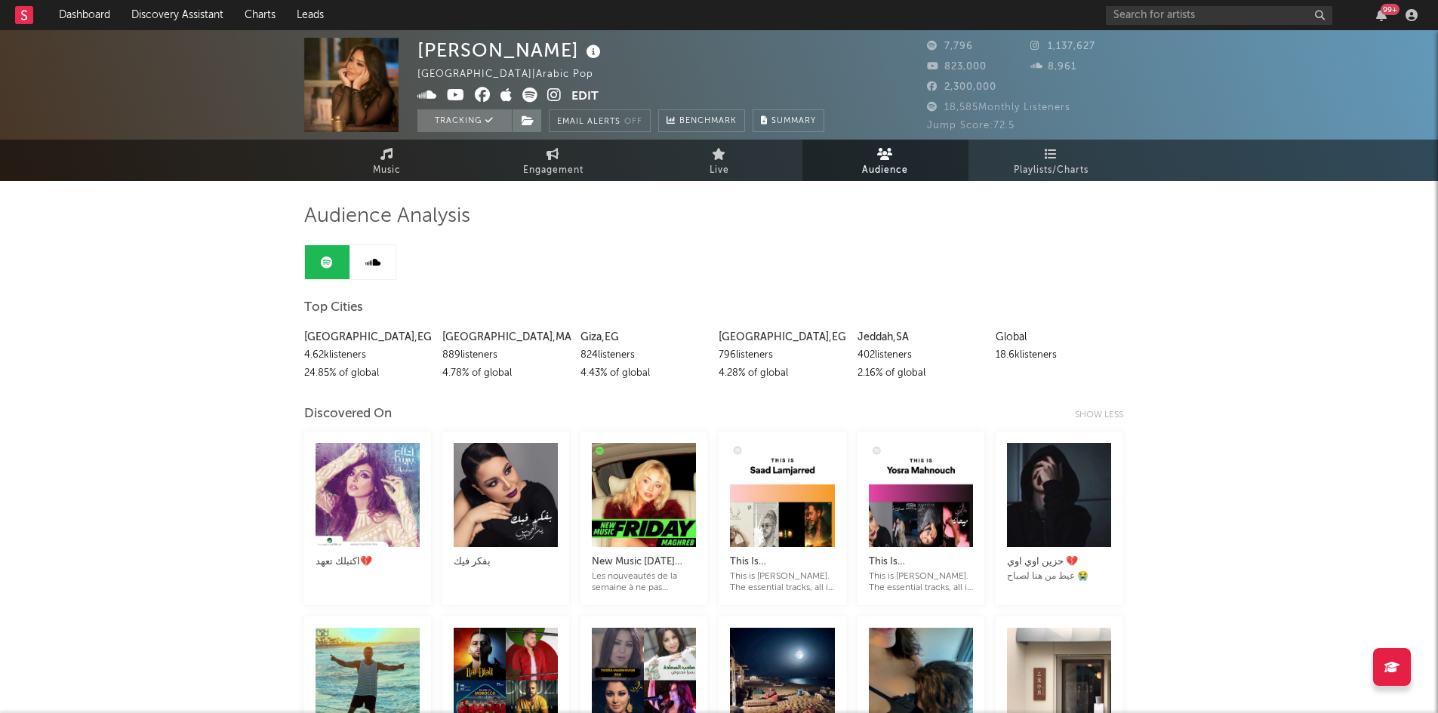
click at [386, 260] on link at bounding box center [372, 262] width 45 height 34
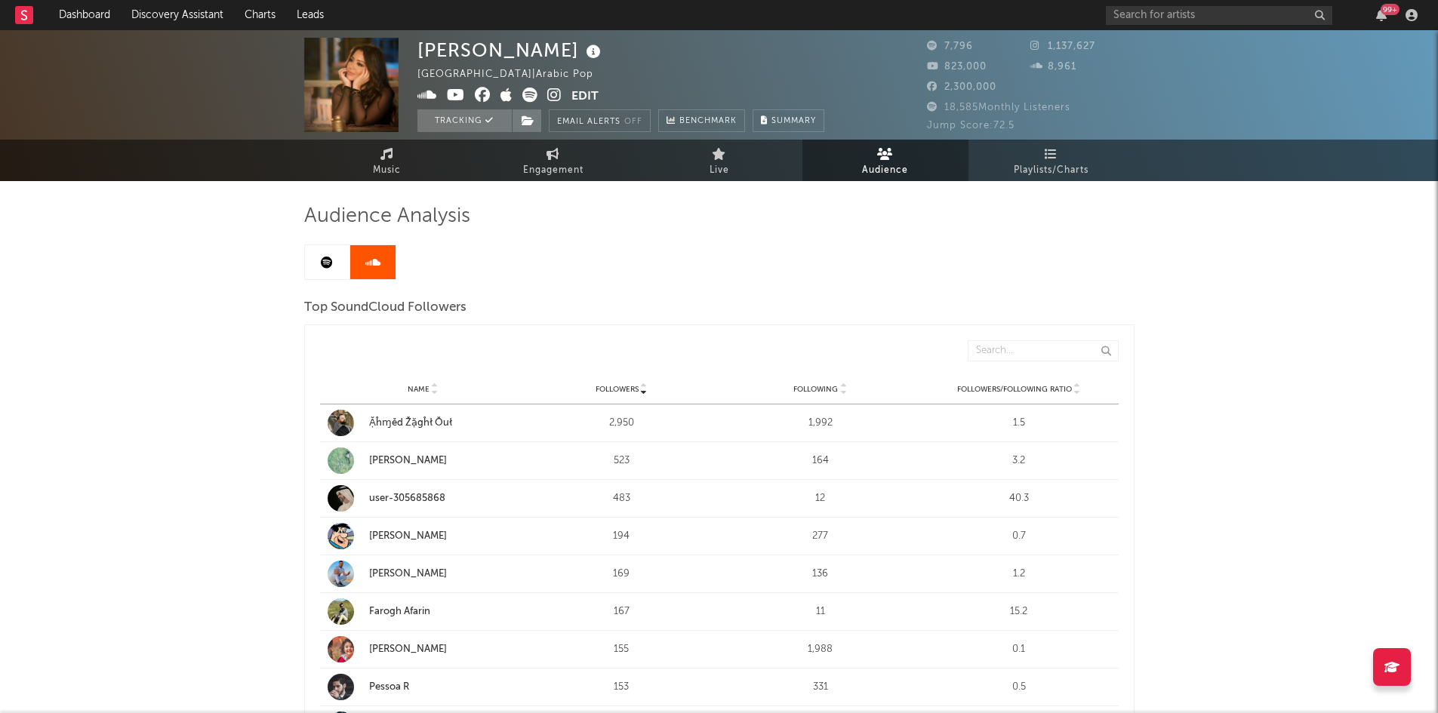
click at [313, 255] on link at bounding box center [327, 262] width 45 height 34
click at [777, 121] on span "Summary" at bounding box center [793, 121] width 45 height 8
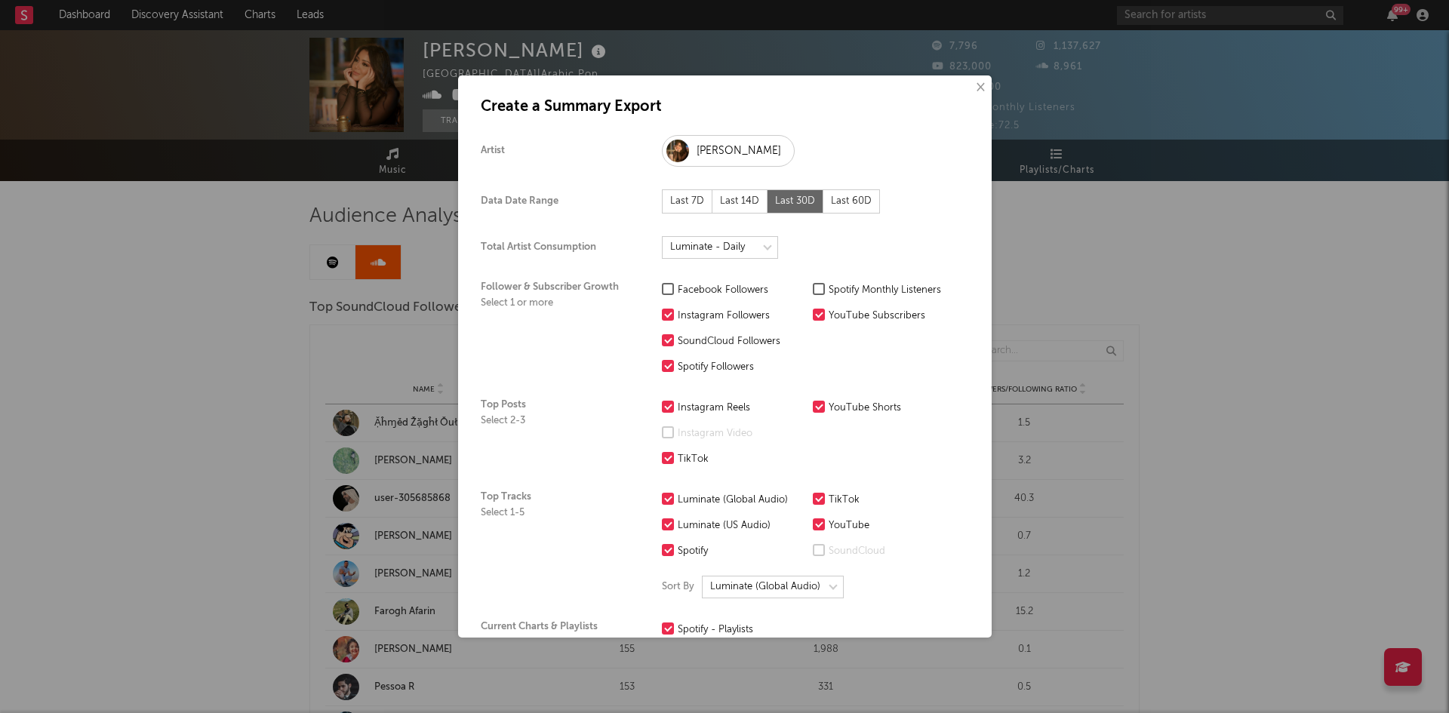
click at [679, 204] on div "Last 7D" at bounding box center [687, 201] width 51 height 24
click at [826, 284] on label "Spotify Monthly Listeners" at bounding box center [884, 291] width 143 height 18
click at [813, 284] on input "Spotify Monthly Listeners" at bounding box center [813, 291] width 0 height 18
click at [675, 340] on label "SoundCloud Followers" at bounding box center [733, 342] width 143 height 18
click at [662, 340] on input "SoundCloud Followers" at bounding box center [662, 342] width 0 height 18
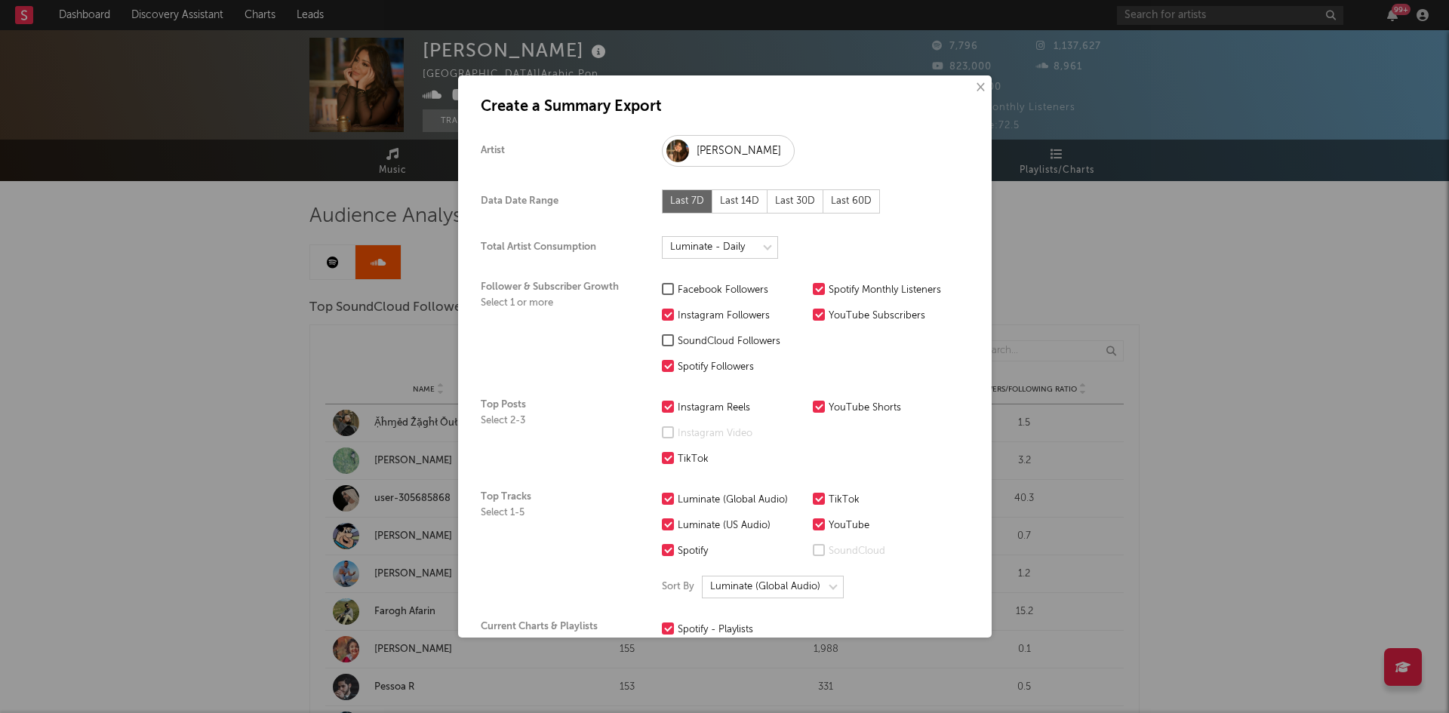
click at [663, 401] on div at bounding box center [668, 407] width 12 height 12
click at [662, 401] on input "Instagram Reels" at bounding box center [662, 408] width 0 height 18
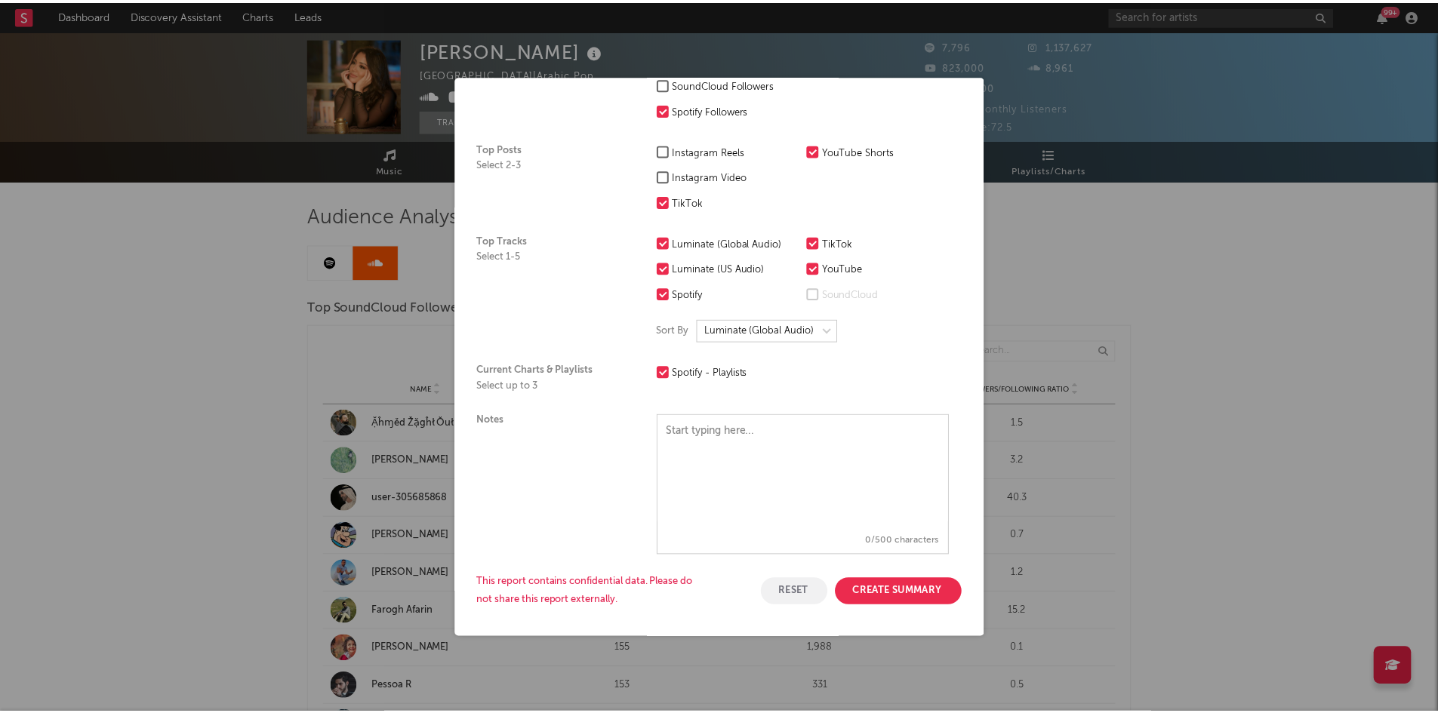
scroll to position [258, 0]
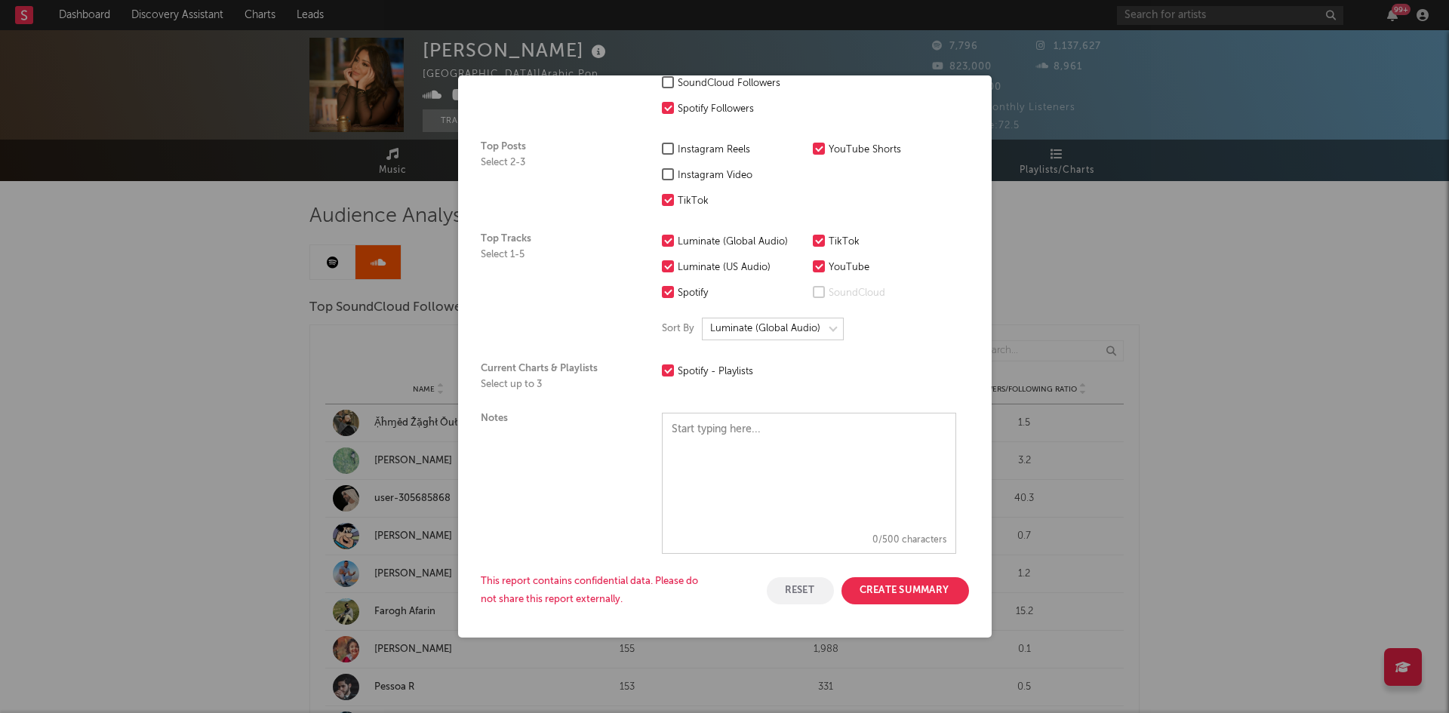
click at [876, 586] on button "Create Summary" at bounding box center [906, 590] width 128 height 27
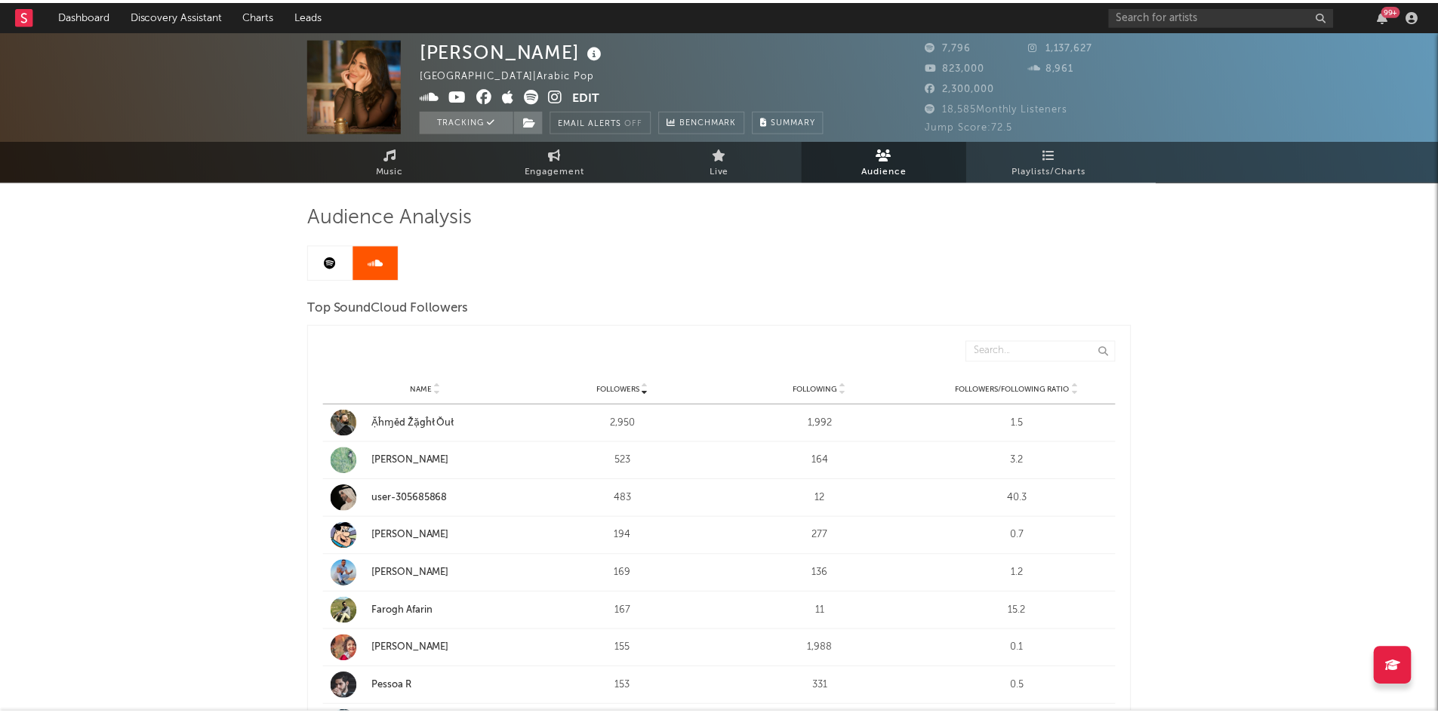
scroll to position [0, 0]
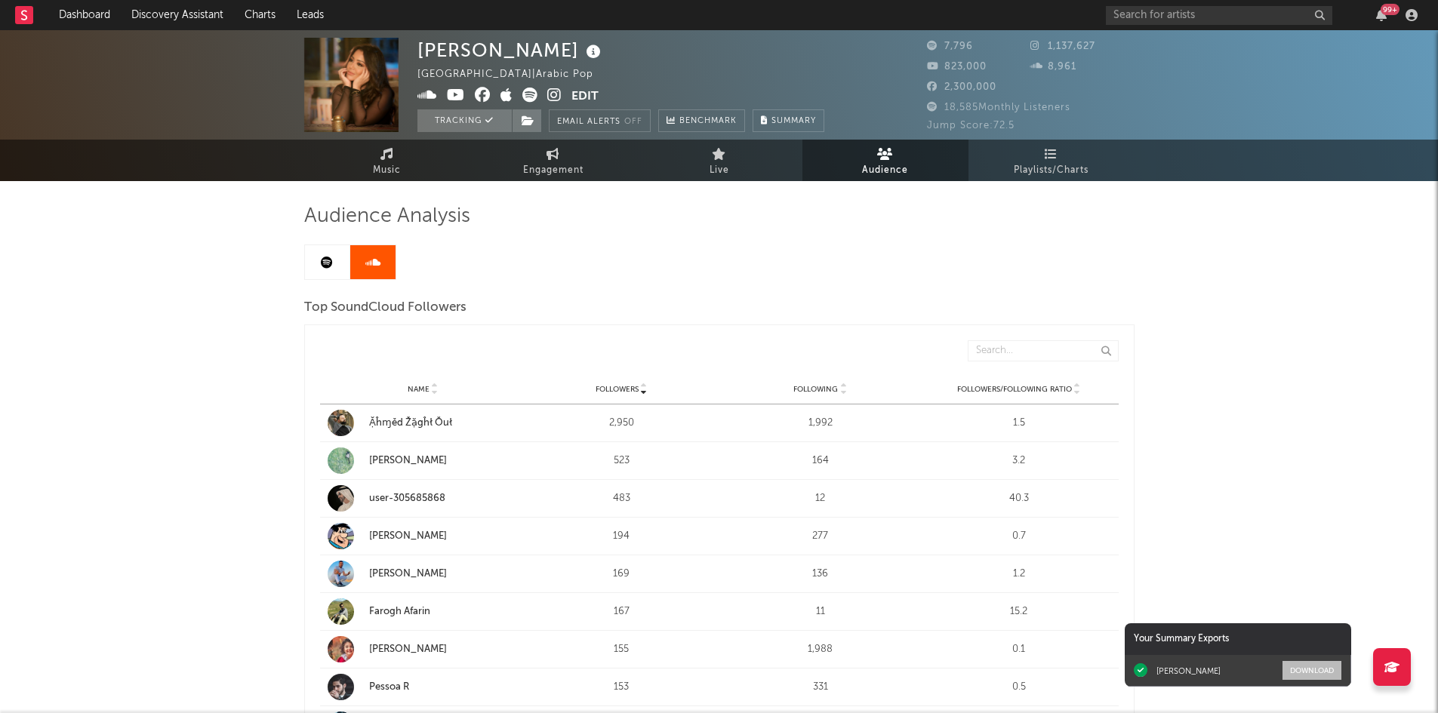
click at [1336, 675] on button "Download" at bounding box center [1311, 670] width 59 height 19
